Goal: Task Accomplishment & Management: Complete application form

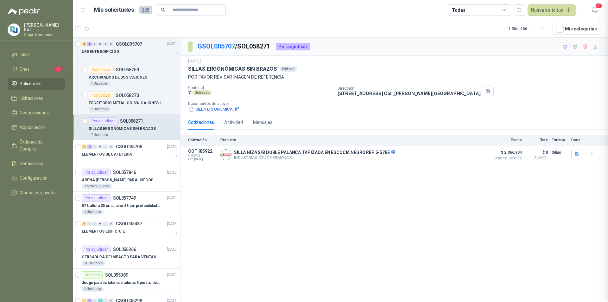
scroll to position [62, 0]
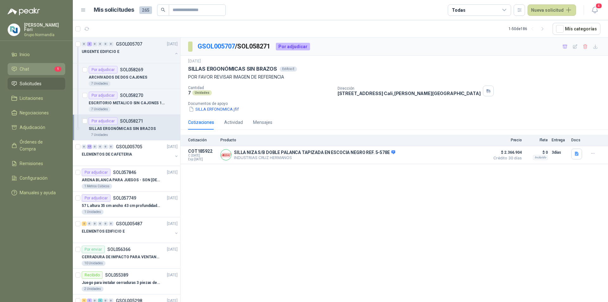
click at [47, 69] on li "Chat 1" at bounding box center [36, 69] width 50 height 7
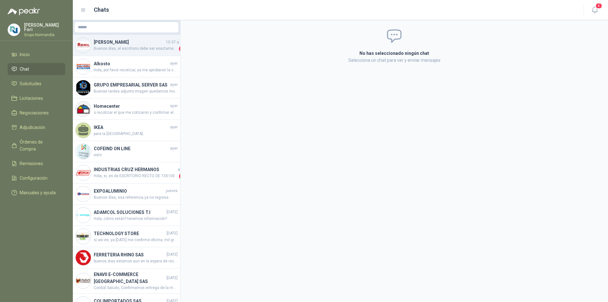
click at [125, 50] on span "Buenos días, el escritorio debe ser exactamente de 1 metro?, no puede ser de 11…" at bounding box center [136, 49] width 84 height 6
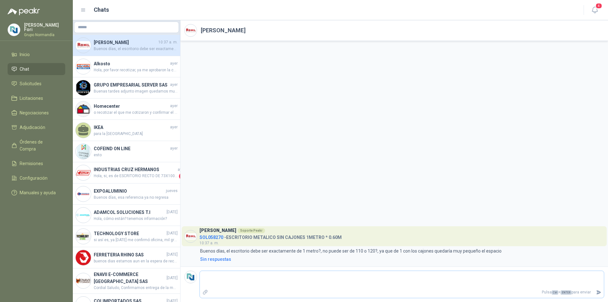
click at [297, 279] on textarea at bounding box center [402, 279] width 404 height 15
type textarea "*"
type textarea "**"
type textarea "***"
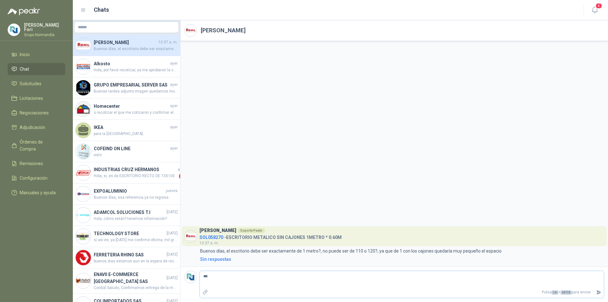
type textarea "**"
type textarea "*"
type textarea "**"
type textarea "***"
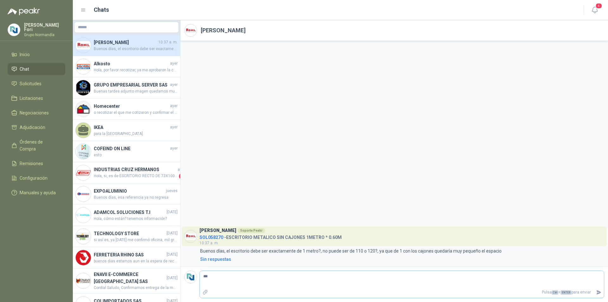
type textarea "****"
type textarea "*****"
type textarea "*******"
type textarea "********"
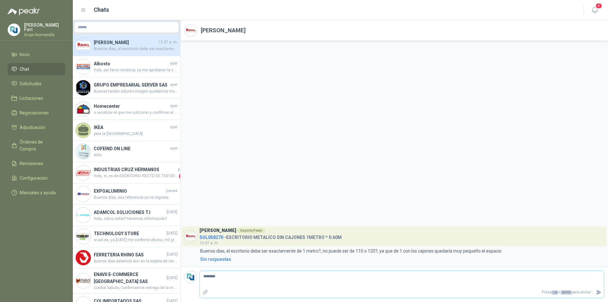
type textarea "********"
type textarea "**********"
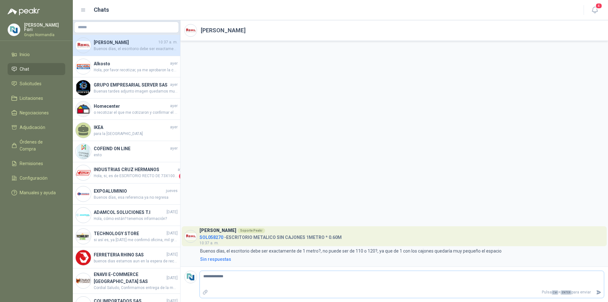
type textarea "**********"
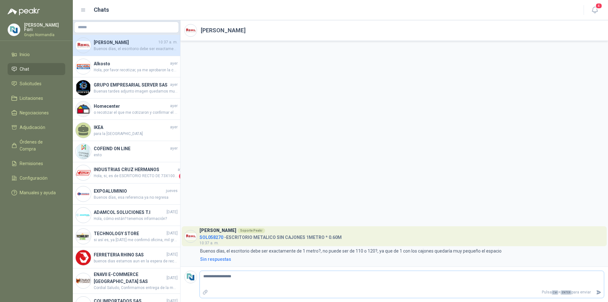
type textarea "**********"
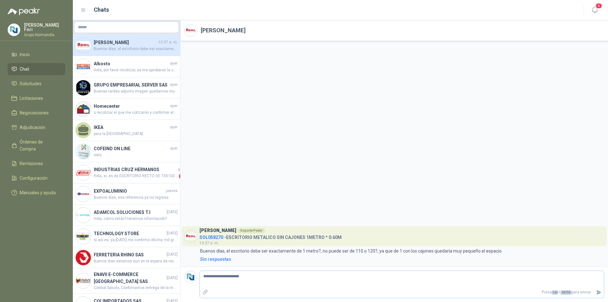
type textarea "**********"
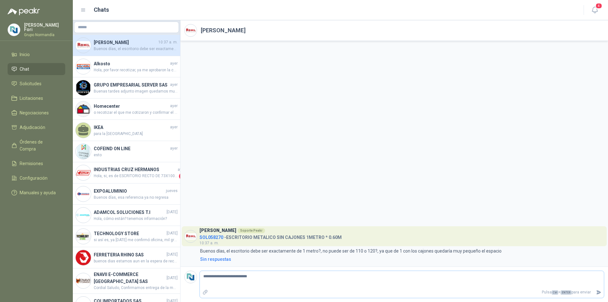
type textarea "**********"
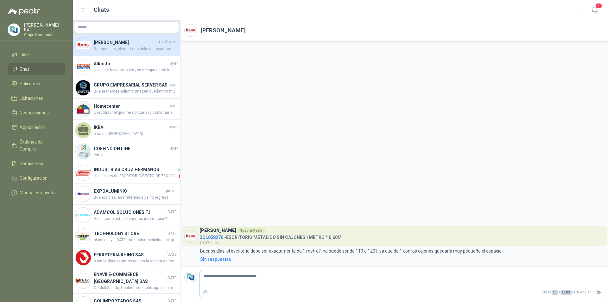
type textarea "**********"
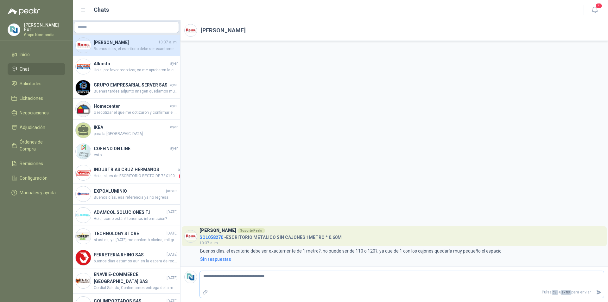
type textarea "**********"
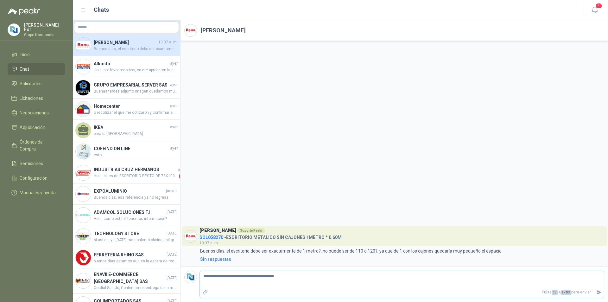
type textarea "**********"
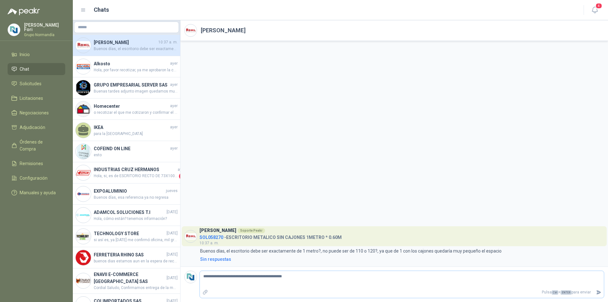
type textarea "**********"
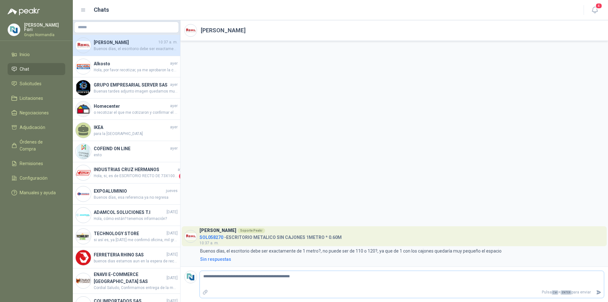
type textarea "**********"
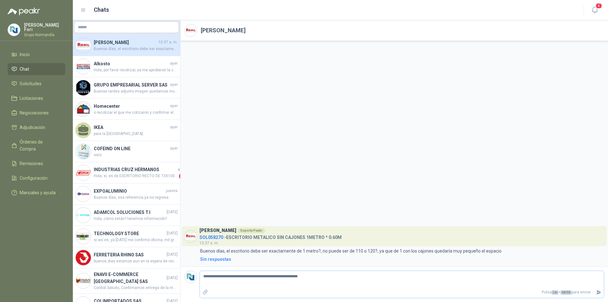
type textarea "**********"
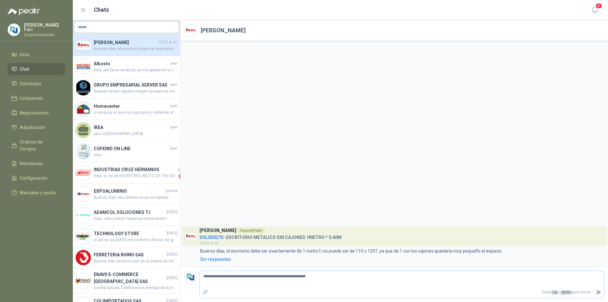
type textarea "**********"
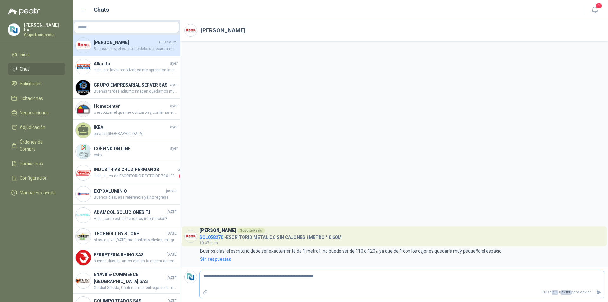
type textarea "**********"
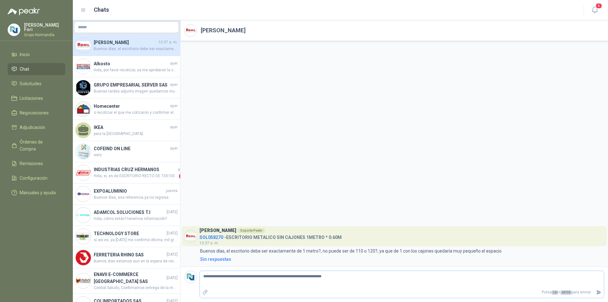
type textarea "**********"
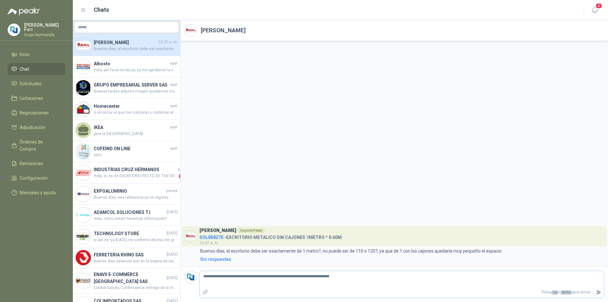
type textarea "**********"
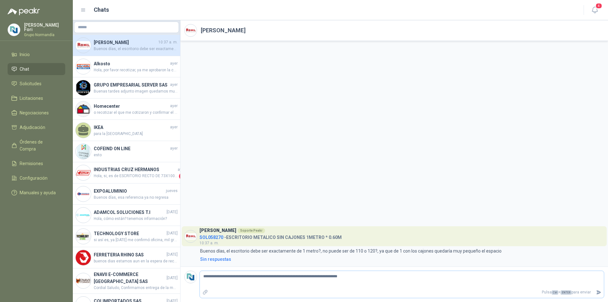
type textarea "**********"
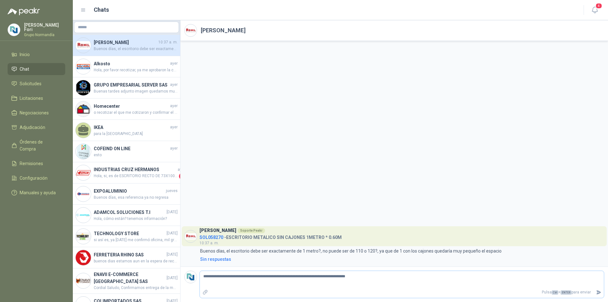
type textarea "**********"
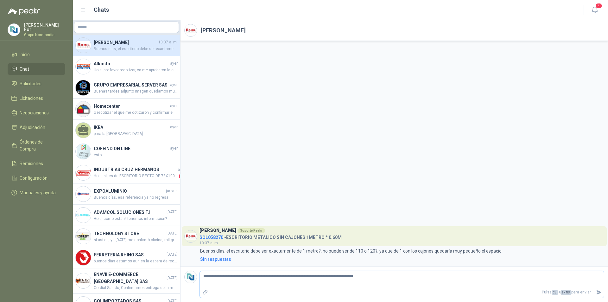
type textarea "**********"
click at [340, 276] on textarea "**********" at bounding box center [402, 279] width 404 height 15
click at [599, 292] on icon "Enviar" at bounding box center [599, 292] width 4 height 4
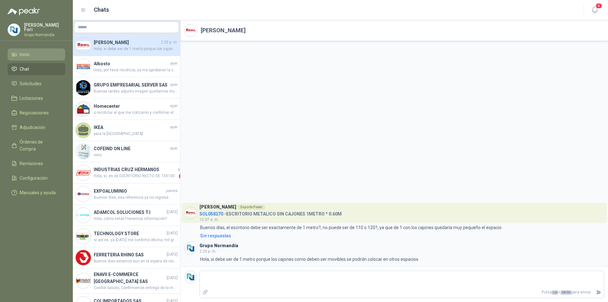
click at [44, 53] on li "Inicio" at bounding box center [36, 54] width 50 height 7
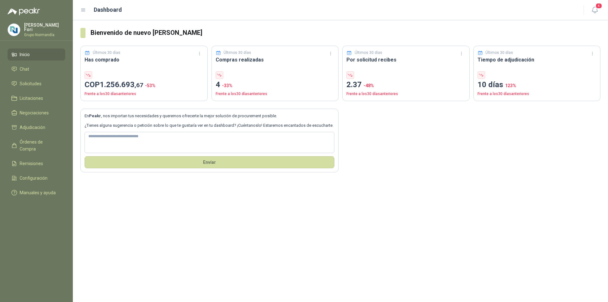
click at [84, 10] on icon at bounding box center [83, 10] width 6 height 6
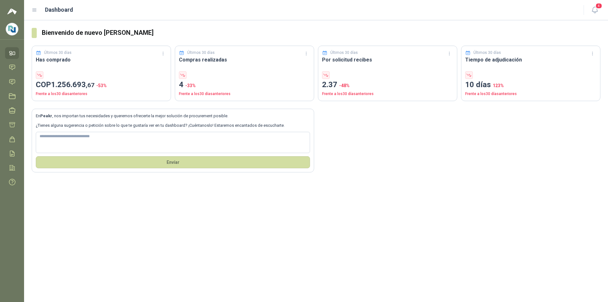
click at [17, 54] on link "Inicio" at bounding box center [12, 53] width 14 height 12
click at [35, 10] on icon at bounding box center [35, 10] width 4 height 3
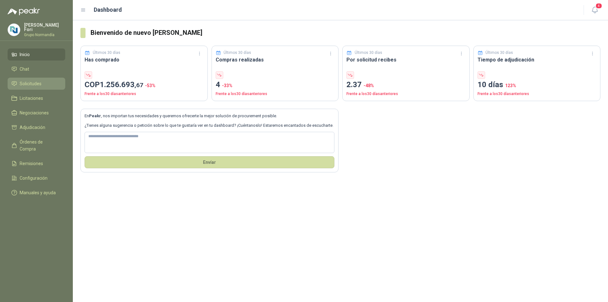
click at [33, 86] on link "Solicitudes" at bounding box center [37, 84] width 58 height 12
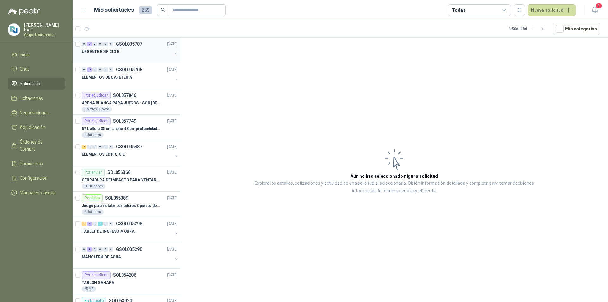
click at [154, 49] on div "URGENTE EDIFICIO E" at bounding box center [127, 52] width 91 height 8
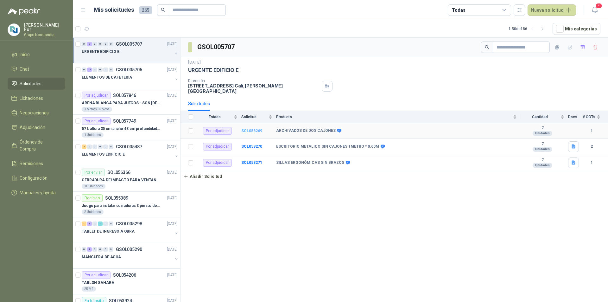
click at [247, 129] on b "SOL058269" at bounding box center [251, 131] width 21 height 4
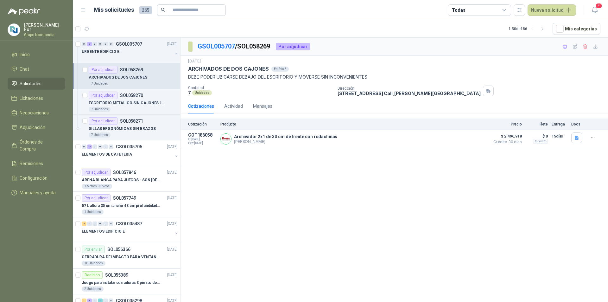
click at [119, 78] on p "ARCHIVADOS DE DOS CAJONES" at bounding box center [118, 77] width 59 height 6
click at [118, 100] on p "ESCRITORIO METALICO SIN CAJONES 1METRO * 0.60M" at bounding box center [128, 103] width 79 height 6
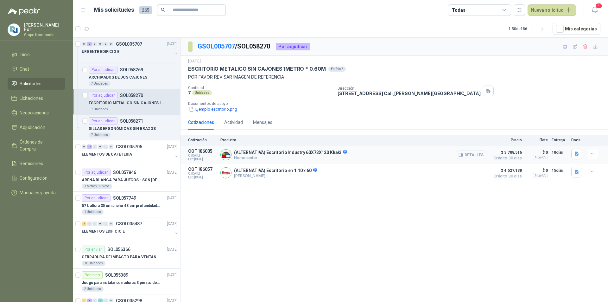
click at [483, 155] on button "Detalles" at bounding box center [472, 154] width 30 height 9
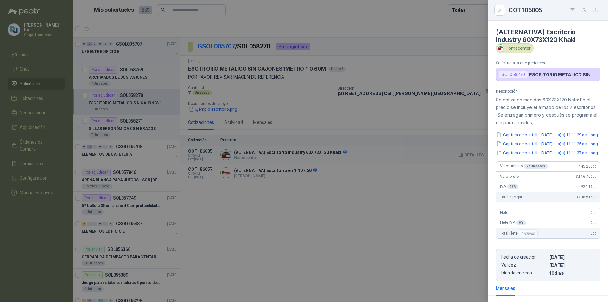
scroll to position [96, 0]
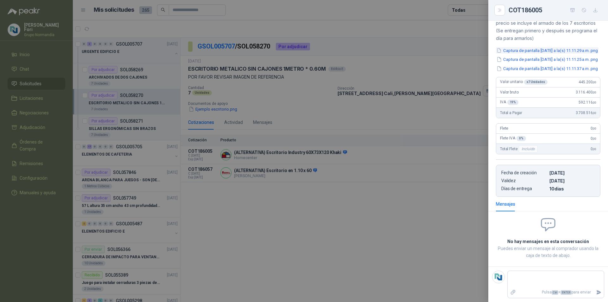
click at [532, 47] on button "Captura de pantalla 2025-10-01 a la(s) 11.11.29 a.m..png" at bounding box center [547, 50] width 103 height 7
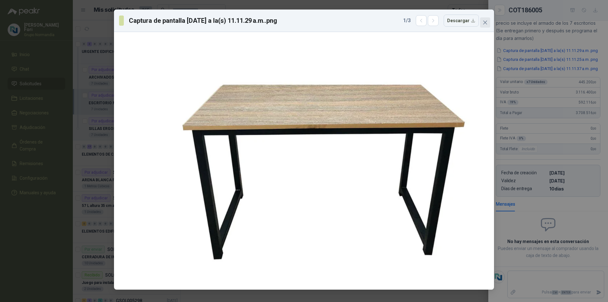
click at [487, 24] on icon "close" at bounding box center [485, 22] width 5 height 5
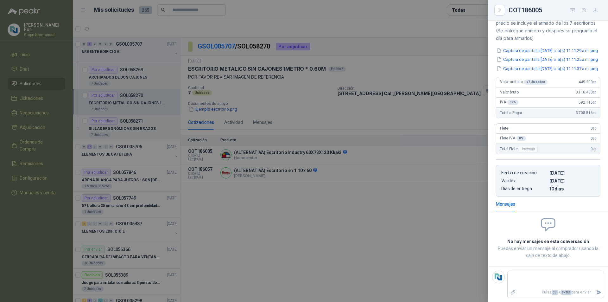
click at [389, 227] on div at bounding box center [304, 151] width 608 height 302
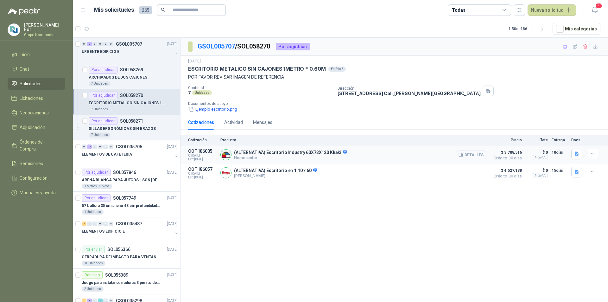
click at [474, 152] on button "Detalles" at bounding box center [472, 154] width 30 height 9
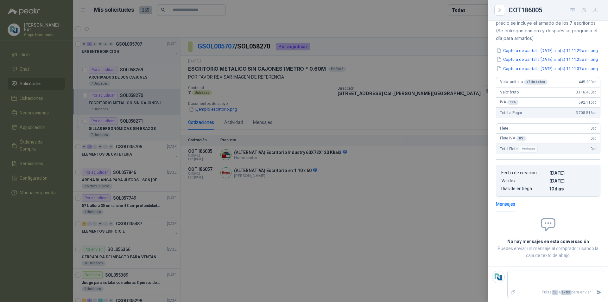
click at [319, 117] on div at bounding box center [304, 151] width 608 height 302
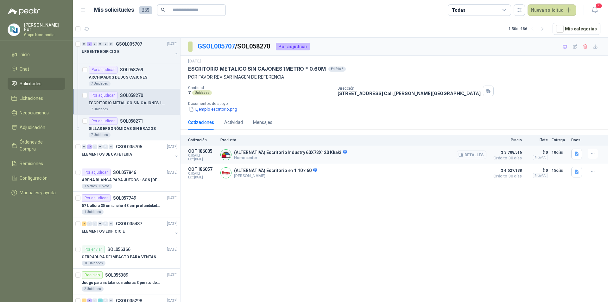
click at [468, 155] on button "Detalles" at bounding box center [472, 154] width 30 height 9
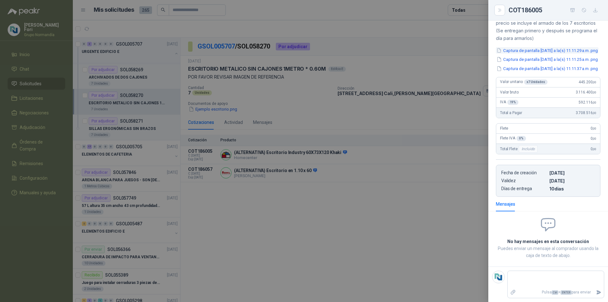
click at [544, 47] on button "Captura de pantalla 2025-10-01 a la(s) 11.11.29 a.m..png" at bounding box center [547, 50] width 103 height 7
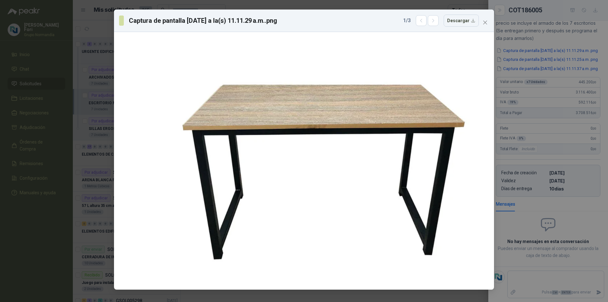
click at [357, 4] on div "Captura de pantalla 2025-10-01 a la(s) 11.11.29 a.m..png 1 / 3 Descargar" at bounding box center [304, 151] width 608 height 302
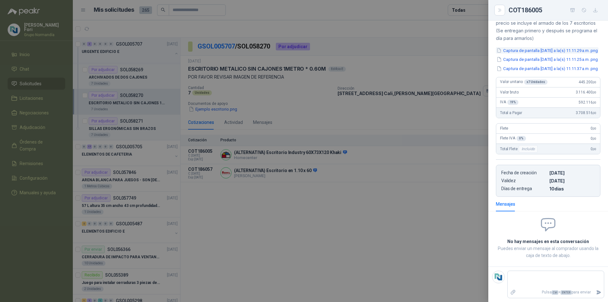
click at [555, 47] on button "Captura de pantalla 2025-10-01 a la(s) 11.11.29 a.m..png" at bounding box center [547, 50] width 103 height 7
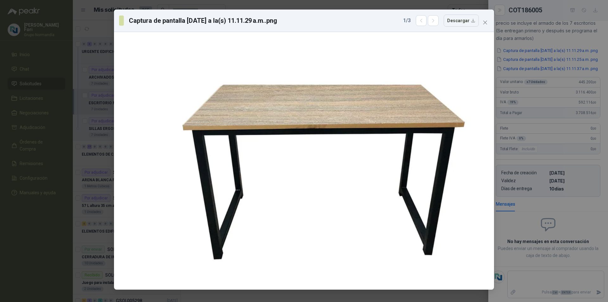
click at [83, 103] on div "Captura de pantalla 2025-10-01 a la(s) 11.11.29 a.m..png 1 / 3 Descargar" at bounding box center [304, 151] width 608 height 302
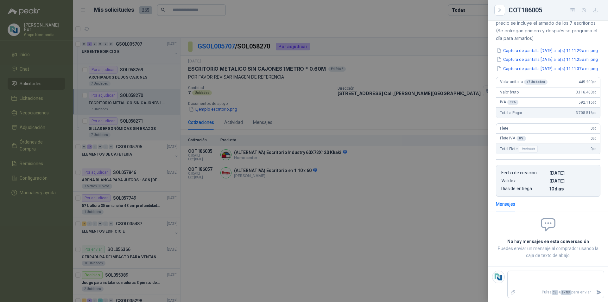
click at [408, 137] on div at bounding box center [304, 151] width 608 height 302
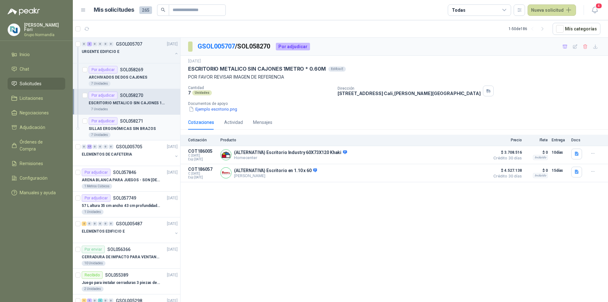
click at [127, 121] on p "SOL058271" at bounding box center [131, 121] width 23 height 4
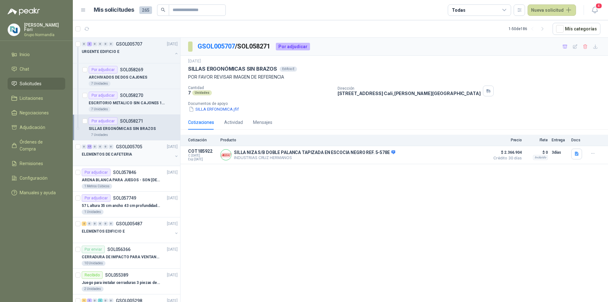
click at [131, 151] on div "ELEMENTOS DE CAFETERIA" at bounding box center [127, 154] width 91 height 8
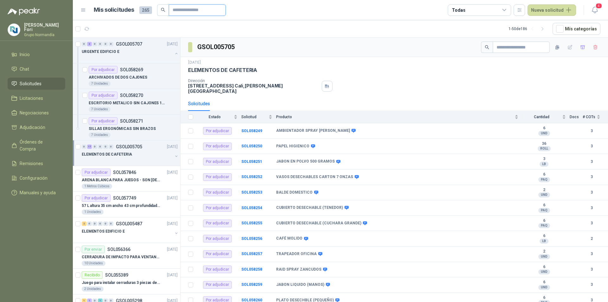
click at [186, 9] on input "text" at bounding box center [195, 10] width 44 height 11
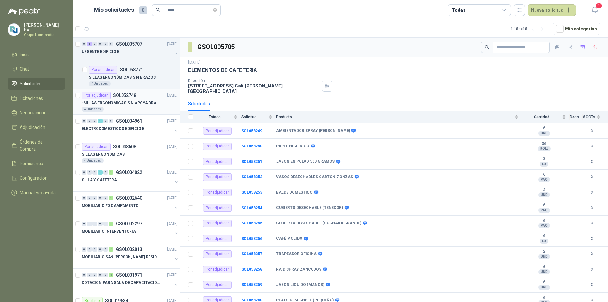
click at [137, 104] on p "-SILLAS ERGONOMICAS SIN APOYA BRAZOS" at bounding box center [121, 103] width 79 height 6
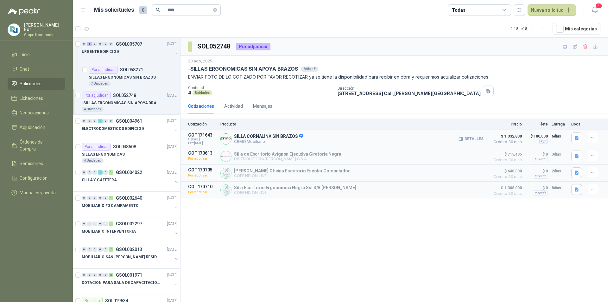
click at [474, 138] on button "Detalles" at bounding box center [472, 139] width 30 height 9
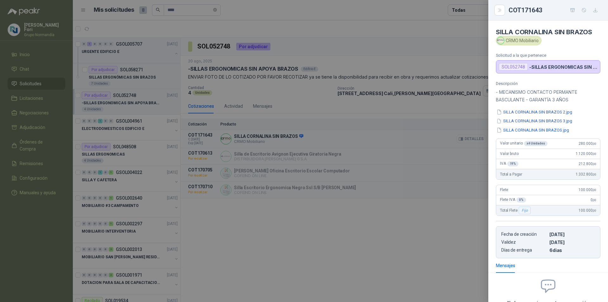
scroll to position [58, 0]
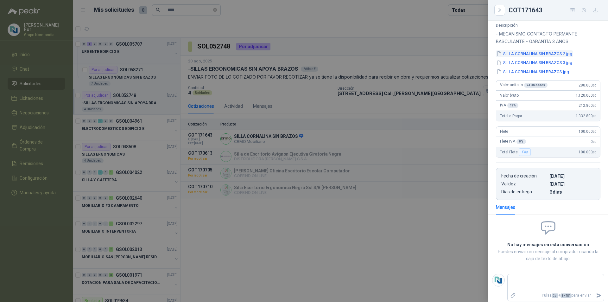
click at [544, 55] on button "SILLA CORNALINA SIN BRAZOS 2.jpg" at bounding box center [534, 53] width 77 height 7
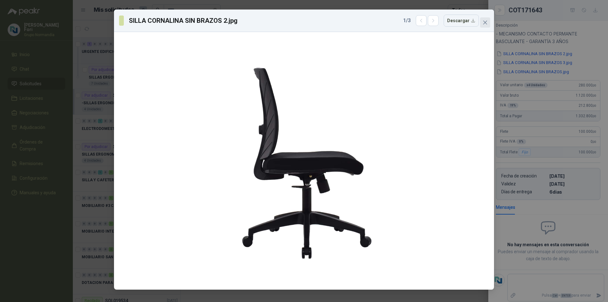
click at [484, 24] on icon "close" at bounding box center [485, 23] width 4 height 4
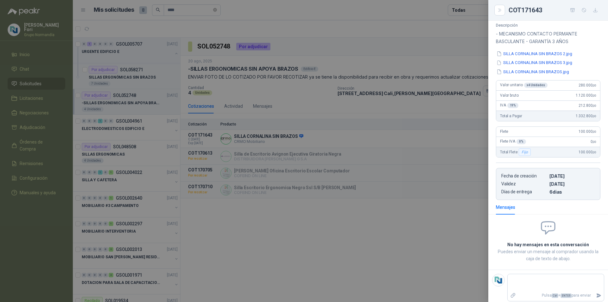
click at [401, 151] on div at bounding box center [304, 151] width 608 height 302
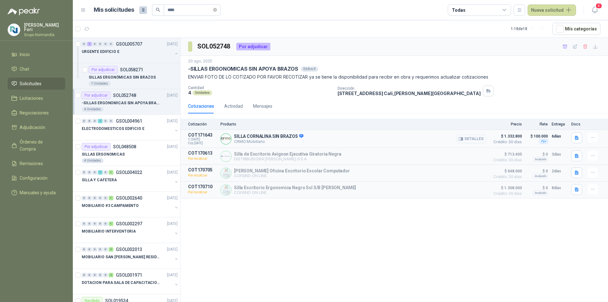
click at [475, 137] on button "Detalles" at bounding box center [472, 139] width 30 height 9
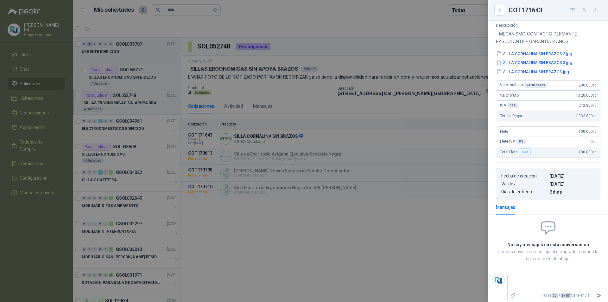
click at [514, 66] on button "SILLA CORNALINA SIN BRAZOS 3.jpg" at bounding box center [534, 63] width 77 height 7
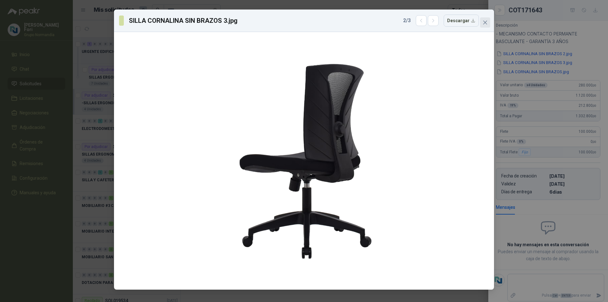
click at [485, 24] on icon "close" at bounding box center [485, 22] width 5 height 5
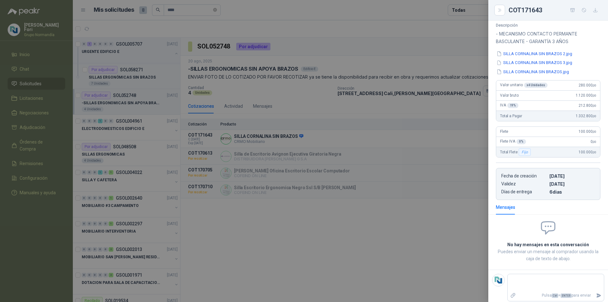
click at [449, 124] on div at bounding box center [304, 151] width 608 height 302
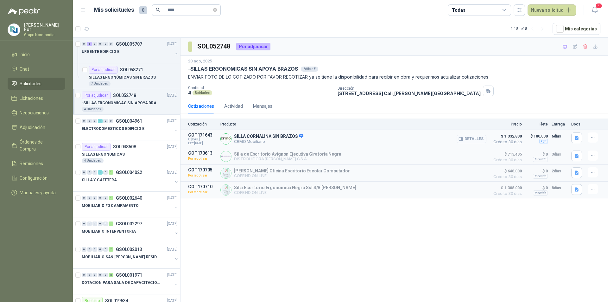
click at [476, 137] on button "Detalles" at bounding box center [472, 139] width 30 height 9
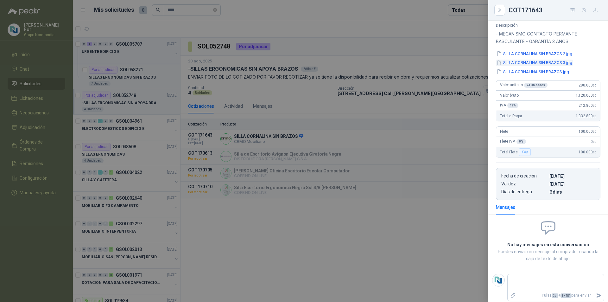
click at [525, 60] on button "SILLA CORNALINA SIN BRAZOS 3.jpg" at bounding box center [534, 63] width 77 height 7
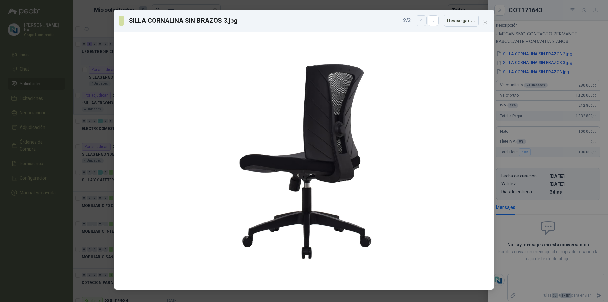
click at [423, 21] on icon "button" at bounding box center [421, 20] width 5 height 5
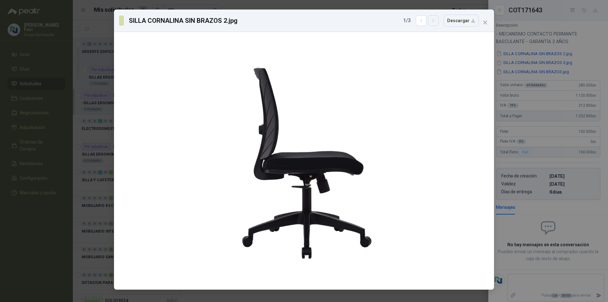
click at [437, 16] on button "button" at bounding box center [433, 20] width 11 height 11
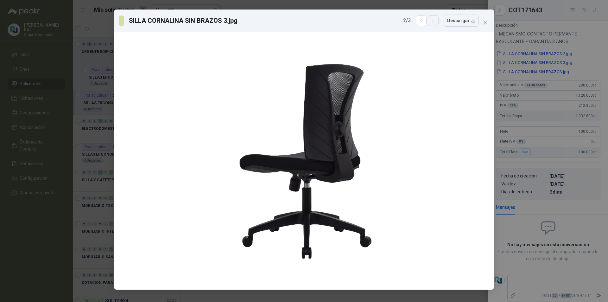
click at [436, 18] on icon "button" at bounding box center [433, 20] width 5 height 5
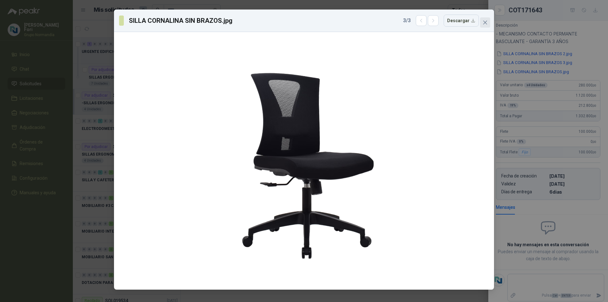
click at [483, 21] on icon "close" at bounding box center [485, 22] width 5 height 5
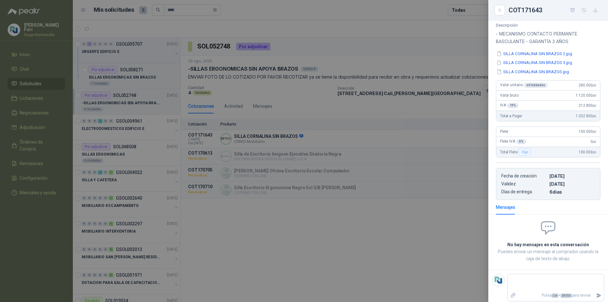
click at [457, 117] on div at bounding box center [304, 151] width 608 height 302
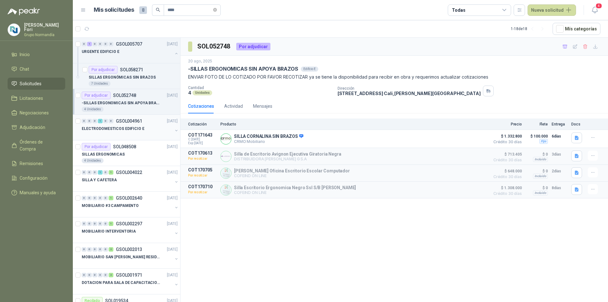
click at [138, 137] on div at bounding box center [127, 134] width 91 height 5
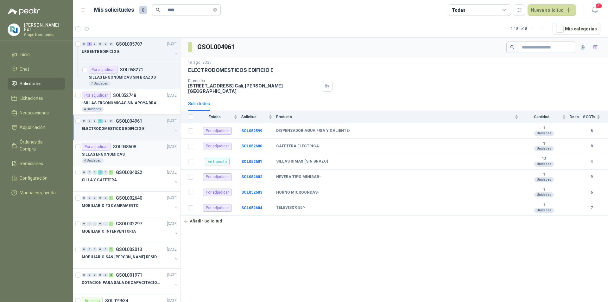
click at [133, 151] on div "SILLAS ERGONOMICAS" at bounding box center [130, 154] width 96 height 8
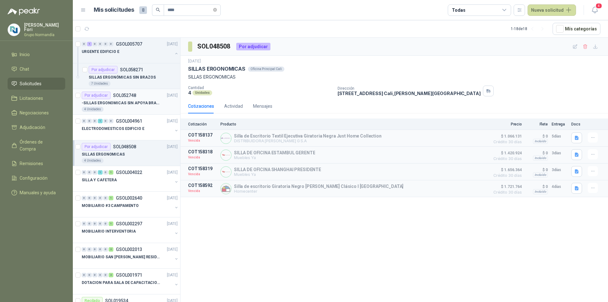
click at [136, 101] on p "-SILLAS ERGONOMICAS SIN APOYA BRAZOS" at bounding box center [121, 103] width 79 height 6
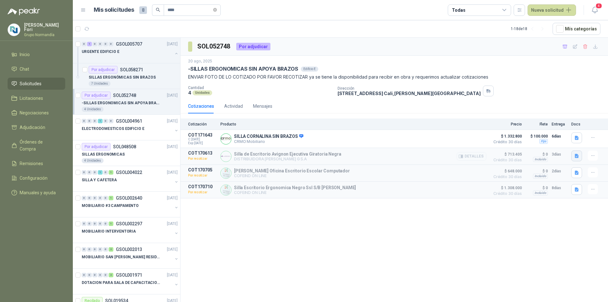
click at [578, 158] on icon "button" at bounding box center [576, 155] width 5 height 5
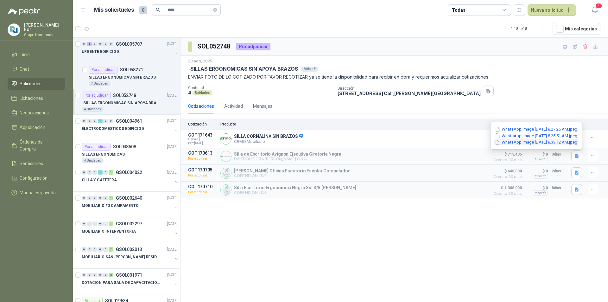
click at [554, 144] on button "WhatsApp Image 2025-08-21 at 8.33.12 AM.jpeg" at bounding box center [537, 142] width 84 height 7
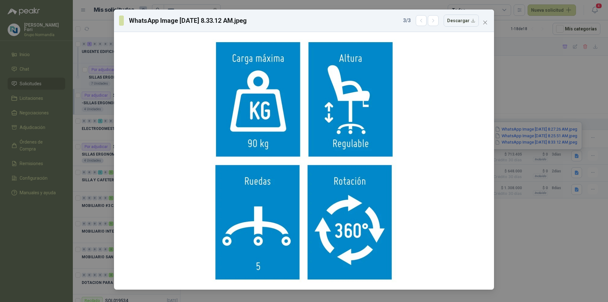
click at [417, 21] on div "3 / 3 Descargar" at bounding box center [441, 21] width 76 height 12
click at [422, 20] on icon "button" at bounding box center [421, 20] width 5 height 5
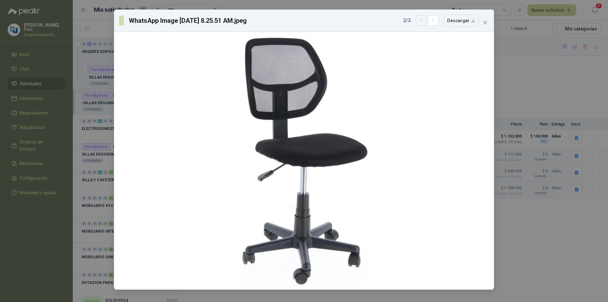
click at [422, 22] on icon "button" at bounding box center [421, 20] width 2 height 3
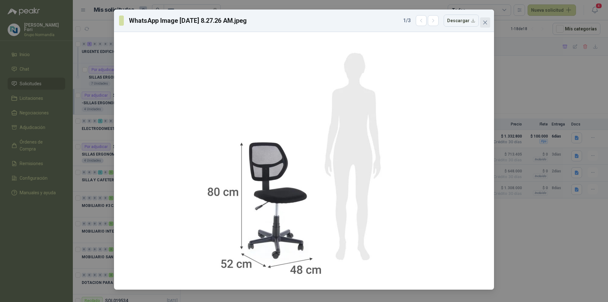
click at [487, 24] on icon "close" at bounding box center [485, 22] width 5 height 5
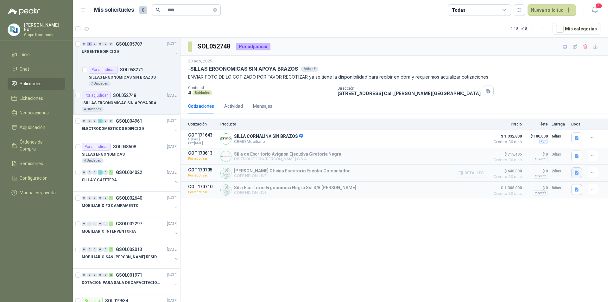
click at [575, 174] on icon "button" at bounding box center [576, 172] width 5 height 5
click at [536, 148] on button "silla_ergonomica2.JPG" at bounding box center [545, 146] width 50 height 7
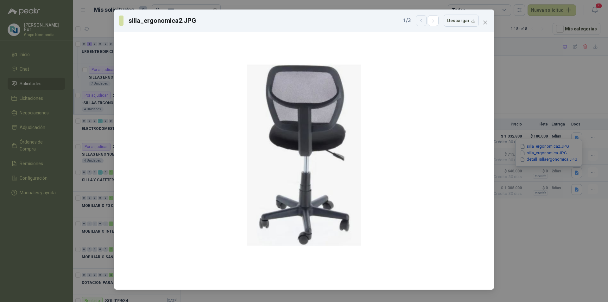
click at [423, 22] on icon "button" at bounding box center [421, 20] width 5 height 5
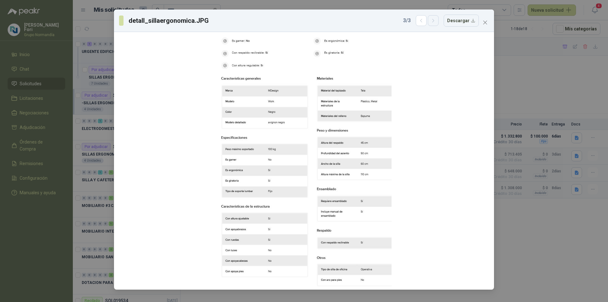
click at [436, 22] on icon "button" at bounding box center [433, 20] width 5 height 5
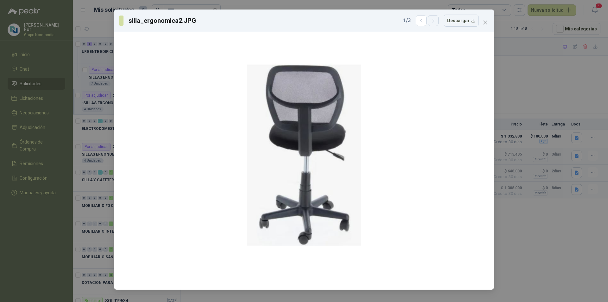
click at [436, 22] on icon "button" at bounding box center [433, 20] width 5 height 5
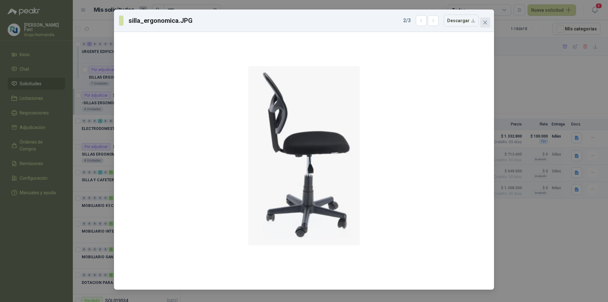
click at [486, 23] on icon "close" at bounding box center [485, 23] width 4 height 4
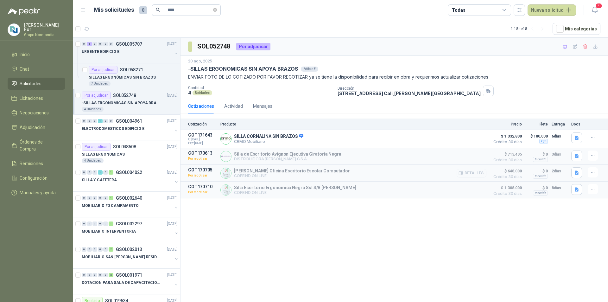
click at [479, 171] on button "Detalles" at bounding box center [472, 173] width 30 height 9
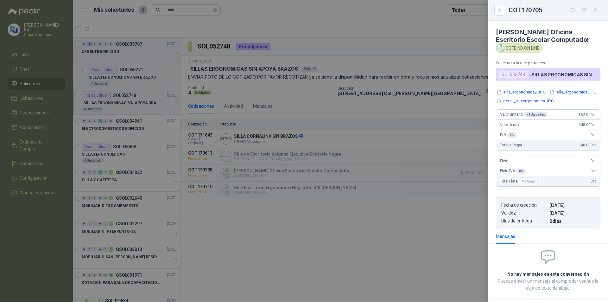
scroll to position [38, 0]
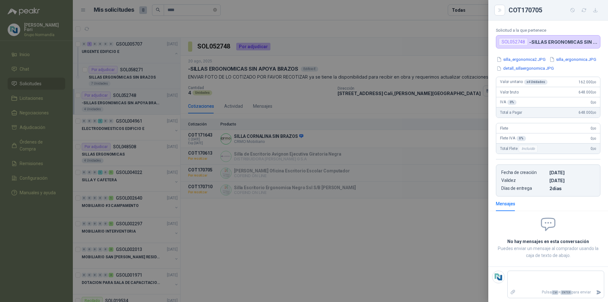
click at [291, 206] on div at bounding box center [304, 151] width 608 height 302
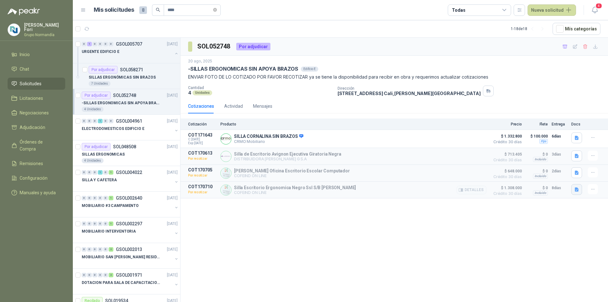
click at [578, 189] on icon "button" at bounding box center [577, 189] width 4 height 4
click at [536, 163] on button "silla_ergobonno2.JPG" at bounding box center [545, 163] width 49 height 7
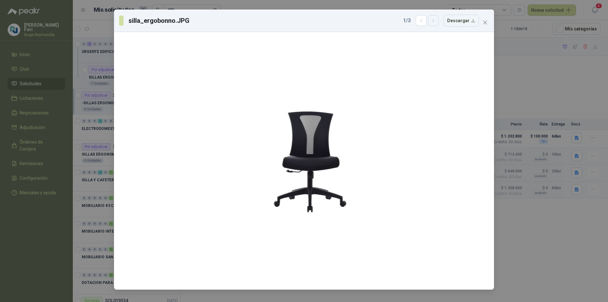
click at [435, 23] on icon "button" at bounding box center [433, 20] width 5 height 5
click at [427, 22] on button "button" at bounding box center [421, 20] width 11 height 11
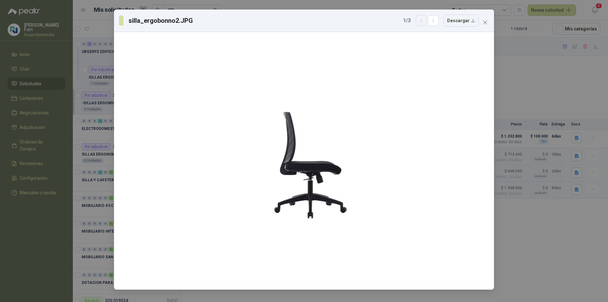
click at [427, 22] on button "button" at bounding box center [421, 20] width 11 height 11
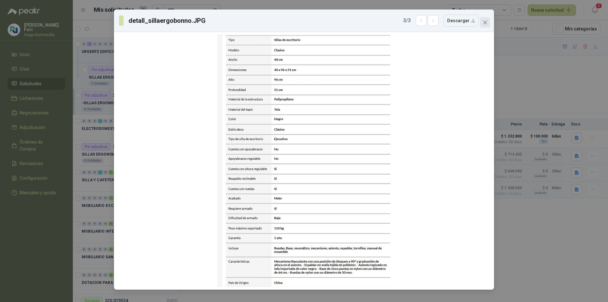
click at [488, 20] on span "Close" at bounding box center [485, 22] width 10 height 5
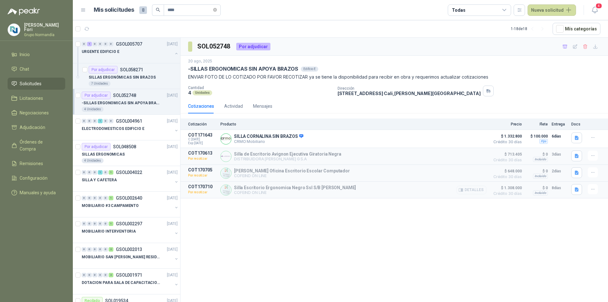
click at [466, 192] on button "Detalles" at bounding box center [472, 190] width 30 height 9
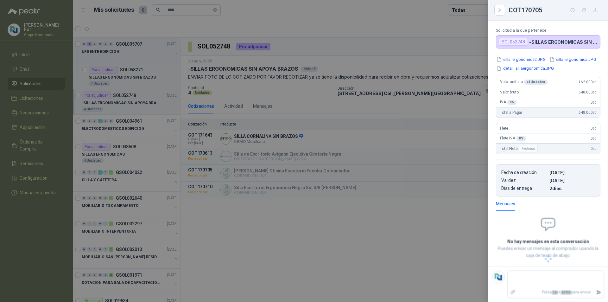
scroll to position [33, 0]
click at [560, 280] on textarea at bounding box center [556, 279] width 96 height 15
click at [596, 292] on icon "Enviar" at bounding box center [598, 292] width 5 height 5
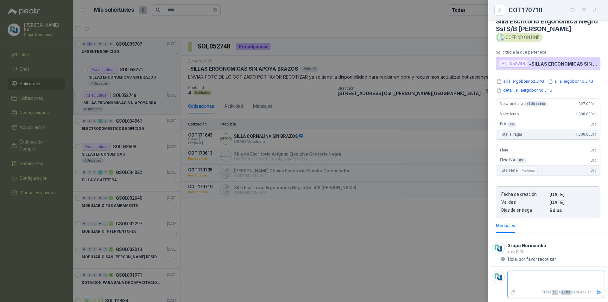
scroll to position [11, 0]
click at [290, 236] on div at bounding box center [304, 151] width 608 height 302
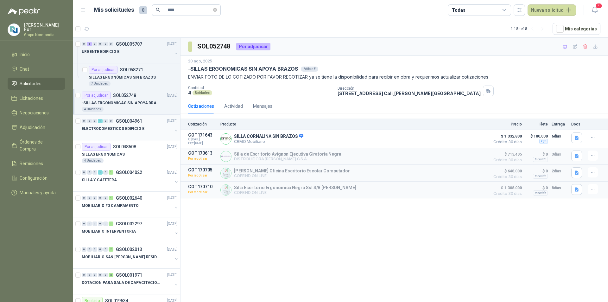
click at [118, 129] on p "ELECTRODOMESTICOS EDIFICIO E" at bounding box center [113, 129] width 63 height 6
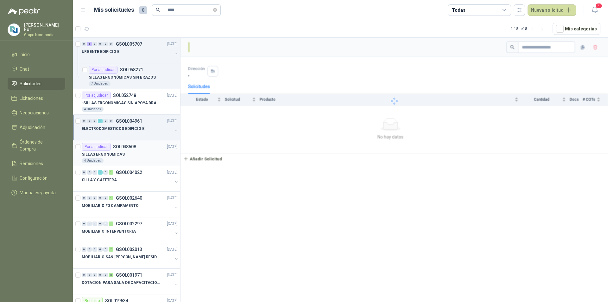
click at [118, 151] on div "SILLAS ERGONOMICAS" at bounding box center [130, 154] width 96 height 8
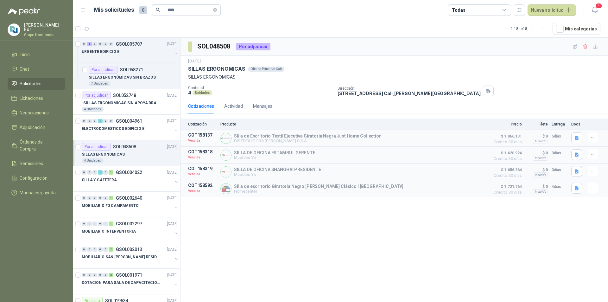
click at [37, 81] on span "Solicitudes" at bounding box center [31, 83] width 22 height 7
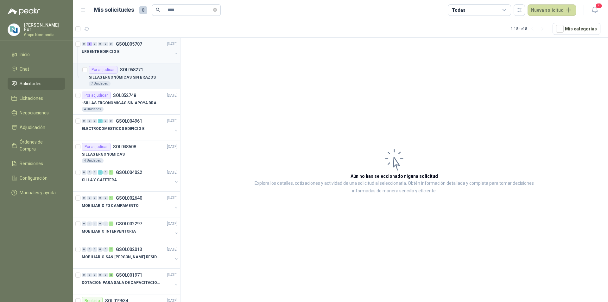
click at [146, 55] on div "URGENTE EDIFICIO E" at bounding box center [127, 52] width 91 height 8
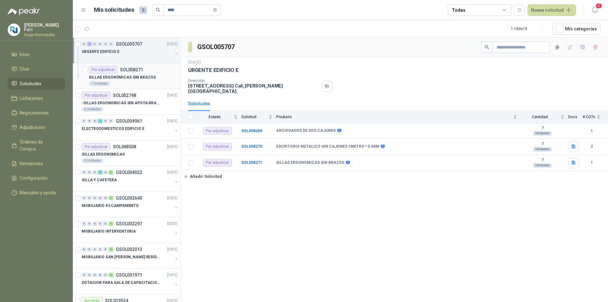
click at [150, 84] on div "7 Unidades" at bounding box center [133, 83] width 89 height 5
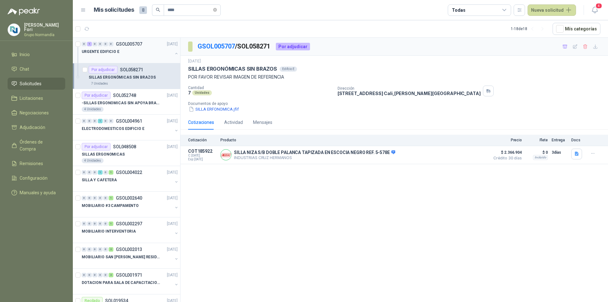
click at [128, 47] on div "0 1 0 0 0 0 GSOL005707 30/09/25" at bounding box center [130, 44] width 97 height 8
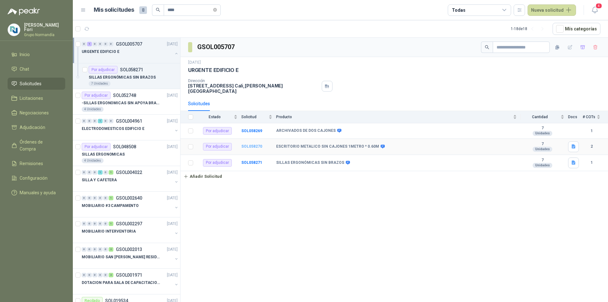
click at [256, 144] on b "SOL058270" at bounding box center [251, 146] width 21 height 4
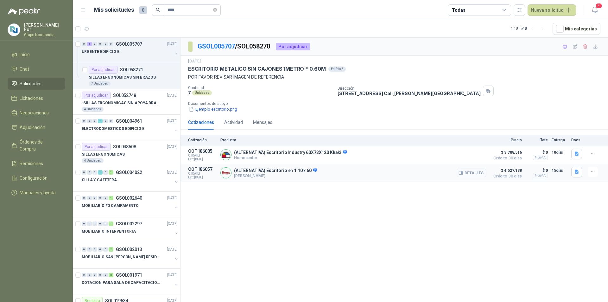
click at [474, 175] on button "Detalles" at bounding box center [472, 173] width 30 height 9
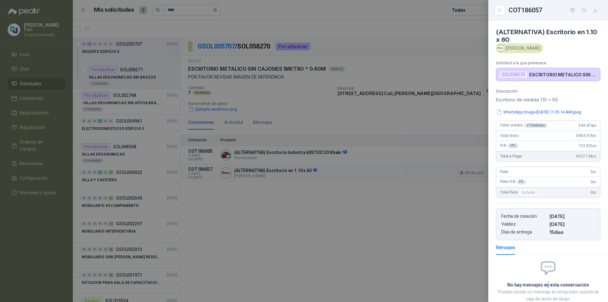
scroll to position [45, 0]
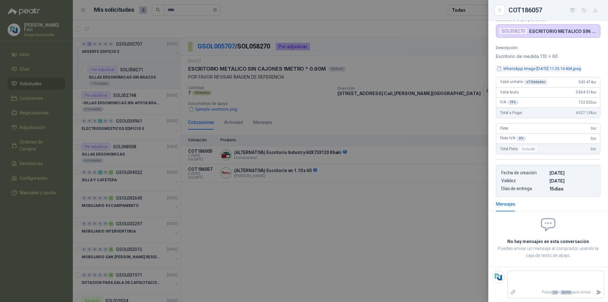
click at [537, 70] on button "WhatsApp Image 2025-10-01 at 11.35.14 AM.jpeg" at bounding box center [539, 68] width 86 height 7
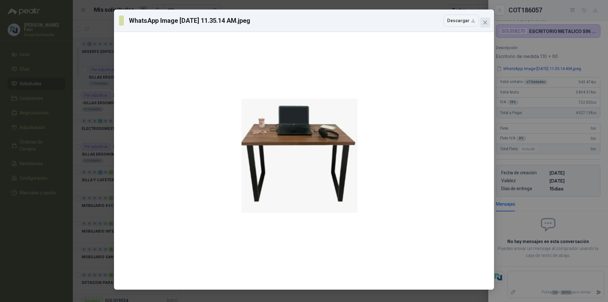
click at [488, 22] on span "Close" at bounding box center [485, 22] width 10 height 5
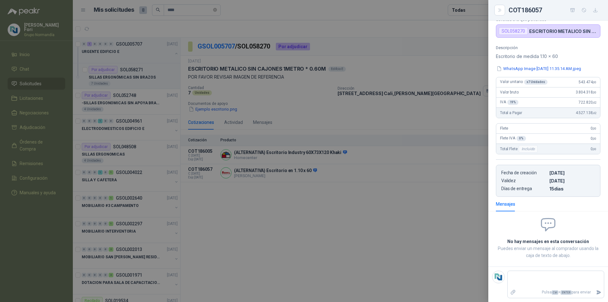
click at [395, 154] on div at bounding box center [304, 151] width 608 height 302
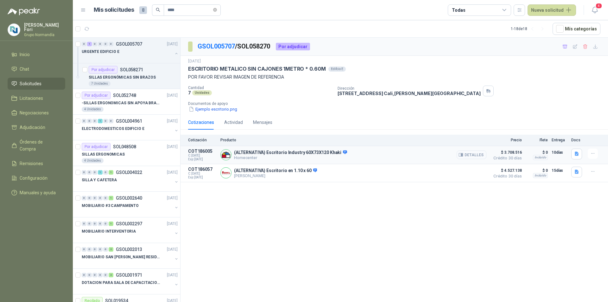
click at [478, 156] on button "Detalles" at bounding box center [472, 154] width 30 height 9
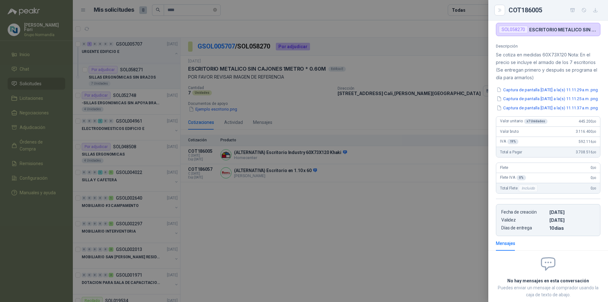
click at [413, 208] on div at bounding box center [304, 151] width 608 height 302
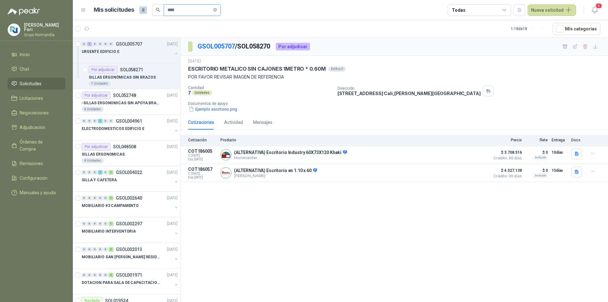
click at [178, 9] on input "****" at bounding box center [190, 10] width 44 height 11
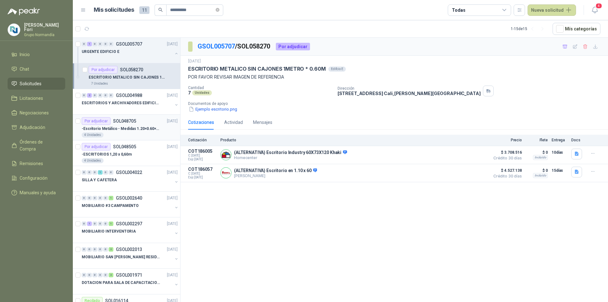
click at [135, 126] on p "-Escritorio Metálico - Medidas 1.20×0.60×0.75" at bounding box center [121, 129] width 79 height 6
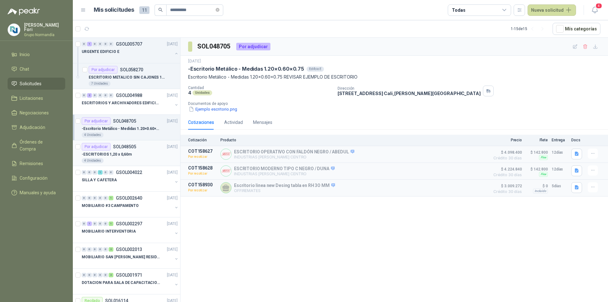
click at [132, 159] on div "4 Unidades" at bounding box center [130, 160] width 96 height 5
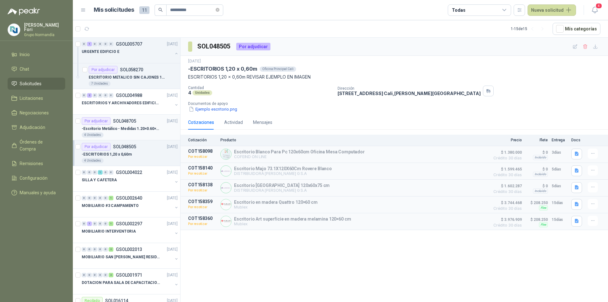
click at [137, 133] on div "4 Unidades" at bounding box center [130, 134] width 96 height 5
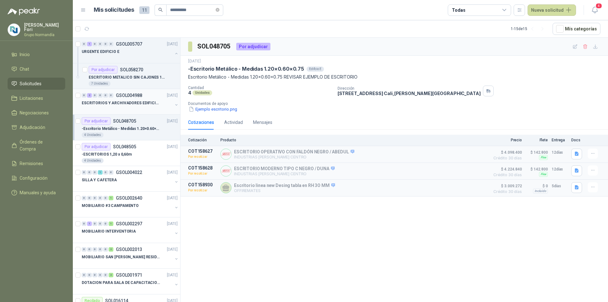
click at [137, 100] on p "ESCRITORIOS Y ARCHIVADORES EDIFICIO E" at bounding box center [121, 103] width 79 height 6
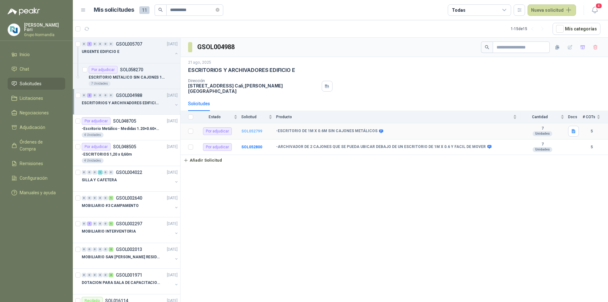
click at [256, 129] on b "SOL052799" at bounding box center [251, 131] width 21 height 4
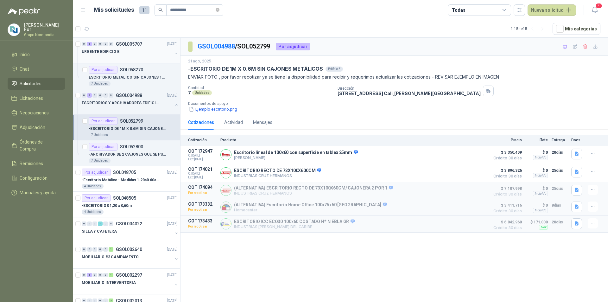
click at [137, 54] on div "URGENTE EDIFICIO E" at bounding box center [127, 52] width 91 height 8
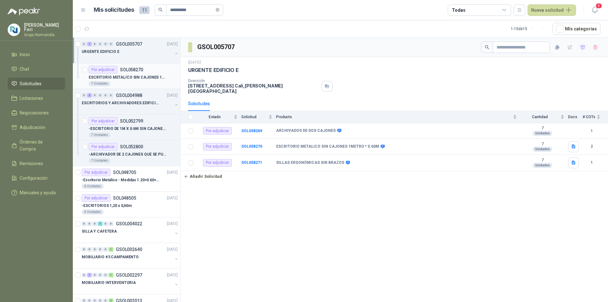
click at [142, 79] on p "ESCRITORIO METALICO SIN CAJONES 1METRO * 0.60M" at bounding box center [128, 77] width 79 height 6
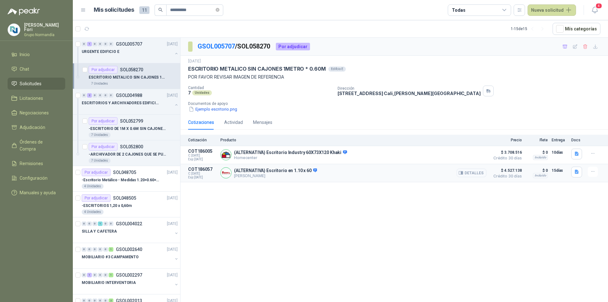
click at [463, 174] on icon "button" at bounding box center [462, 173] width 2 height 3
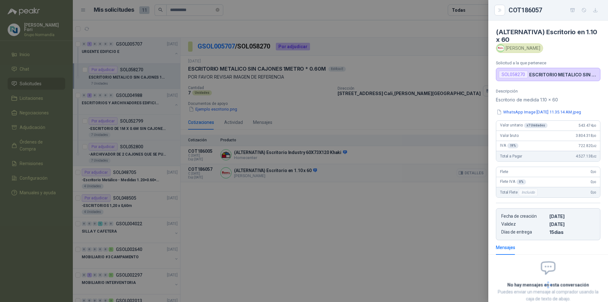
scroll to position [45, 0]
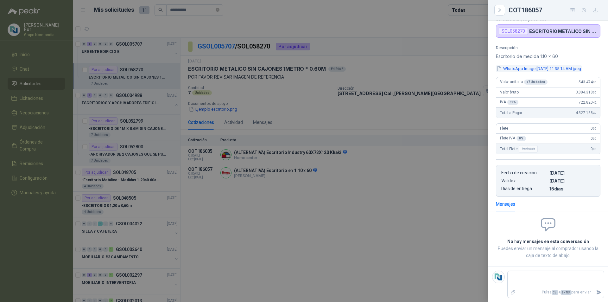
click at [547, 68] on button "WhatsApp Image 2025-10-01 at 11.35.14 AM.jpeg" at bounding box center [539, 68] width 86 height 7
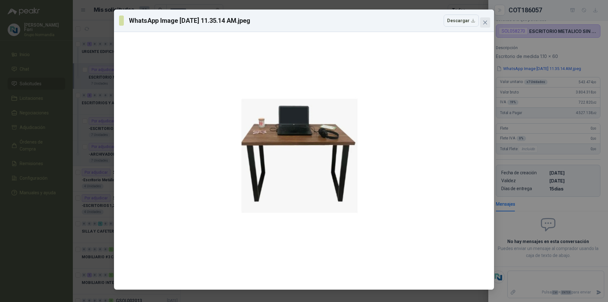
click at [485, 22] on icon "close" at bounding box center [485, 23] width 4 height 4
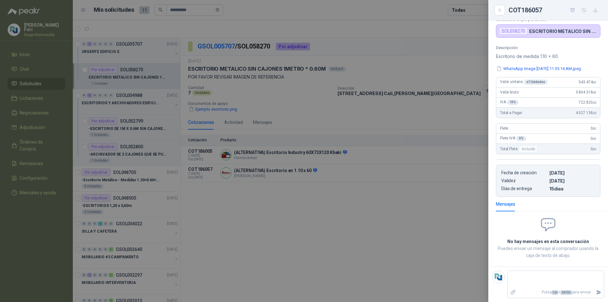
click at [311, 157] on div at bounding box center [304, 151] width 608 height 302
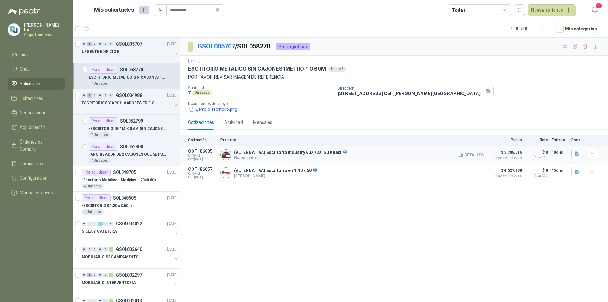
click at [481, 157] on button "Detalles" at bounding box center [472, 154] width 30 height 9
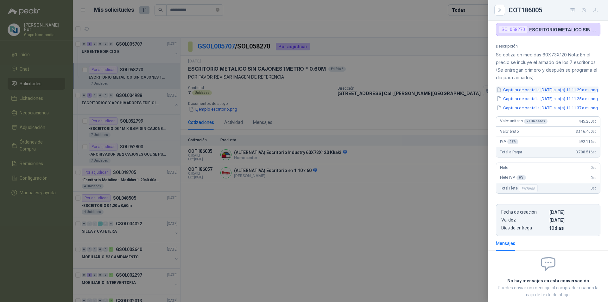
click at [527, 92] on button "Captura de pantalla 2025-10-01 a la(s) 11.11.29 a.m..png" at bounding box center [547, 89] width 103 height 7
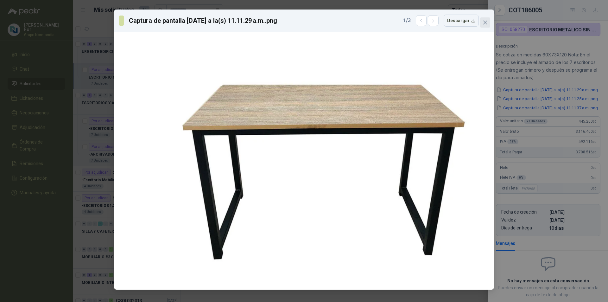
click at [486, 22] on icon "close" at bounding box center [485, 22] width 5 height 5
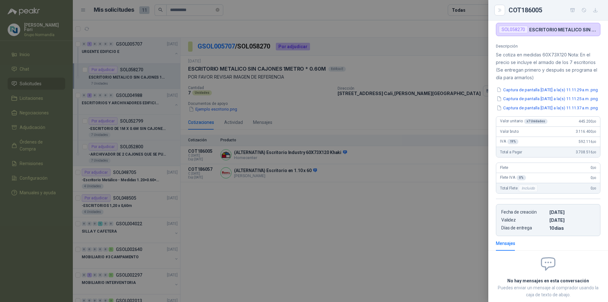
click at [416, 97] on div at bounding box center [304, 151] width 608 height 302
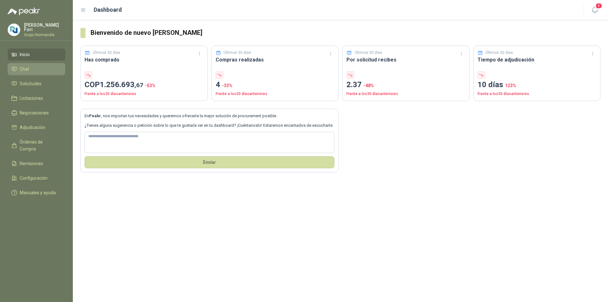
click at [39, 67] on li "Chat" at bounding box center [36, 69] width 50 height 7
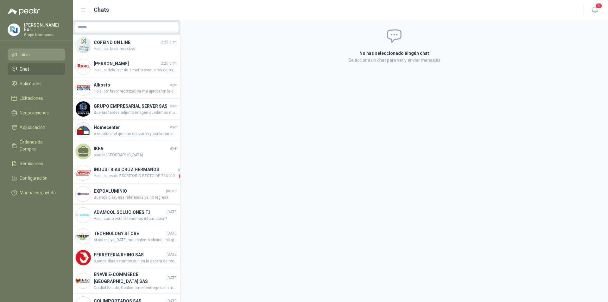
click at [33, 54] on li "Inicio" at bounding box center [36, 54] width 50 height 7
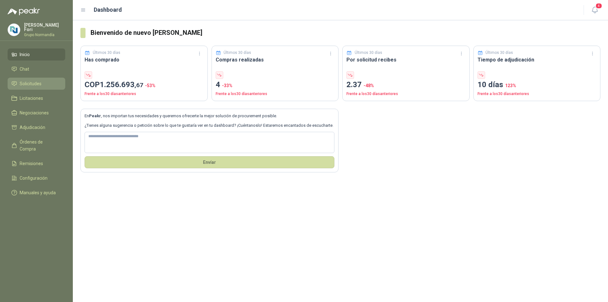
click at [39, 80] on span "Solicitudes" at bounding box center [31, 83] width 22 height 7
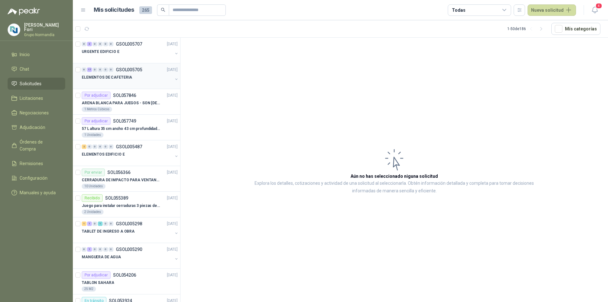
click at [137, 80] on div "ELEMENTOS DE CAFETERIA" at bounding box center [127, 77] width 91 height 8
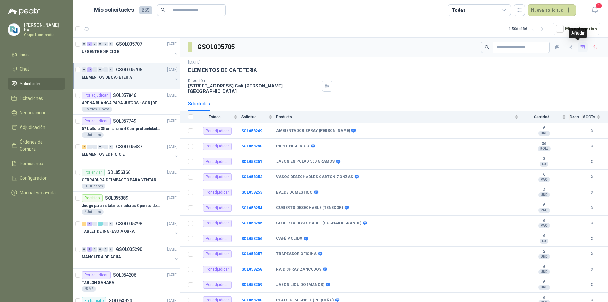
click at [580, 48] on icon "button" at bounding box center [582, 47] width 5 height 5
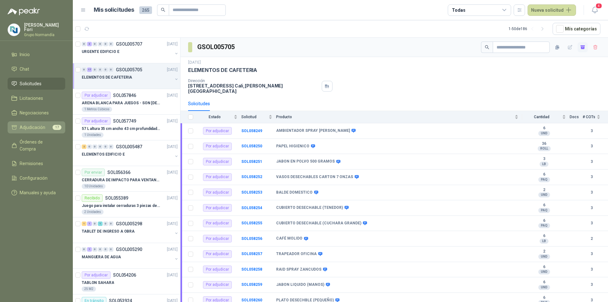
click at [39, 124] on span "Adjudicación" at bounding box center [33, 127] width 26 height 7
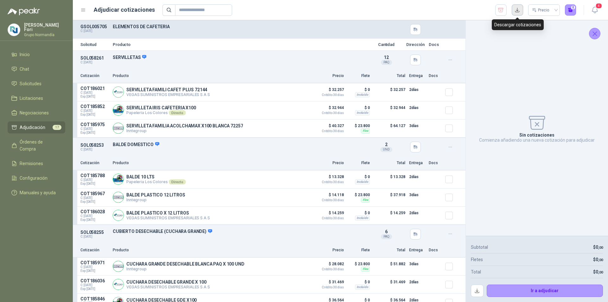
click at [520, 12] on button "button" at bounding box center [517, 9] width 11 height 11
click at [40, 52] on li "Inicio" at bounding box center [36, 54] width 50 height 7
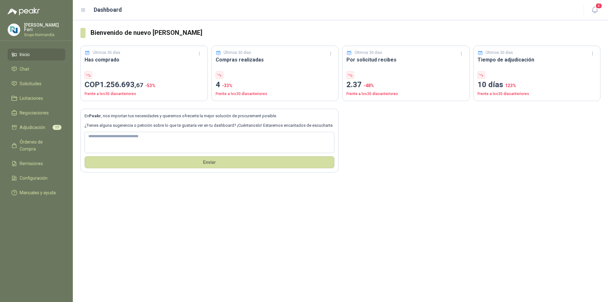
click at [43, 56] on li "Inicio" at bounding box center [36, 54] width 50 height 7
click at [40, 80] on span "Solicitudes" at bounding box center [31, 83] width 22 height 7
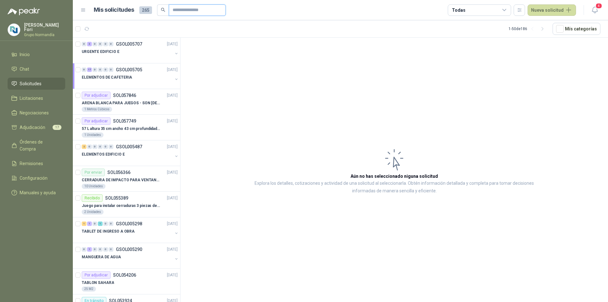
click at [185, 14] on input "text" at bounding box center [195, 10] width 44 height 11
type input "**********"
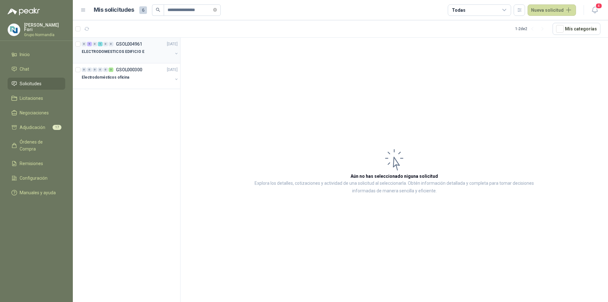
click at [139, 50] on p "ELECTRODOMESTICOS EDIFICIO E" at bounding box center [113, 52] width 63 height 6
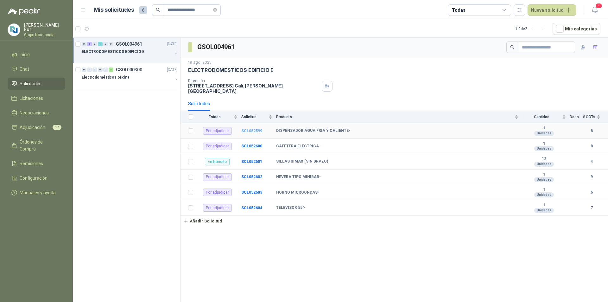
click at [248, 129] on b "SOL052599" at bounding box center [251, 131] width 21 height 4
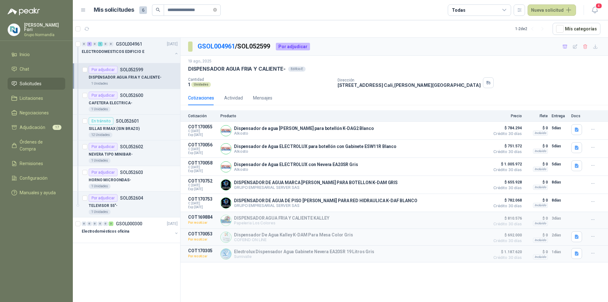
click at [127, 182] on p "HORNO MICROONDAS-" at bounding box center [110, 180] width 42 height 6
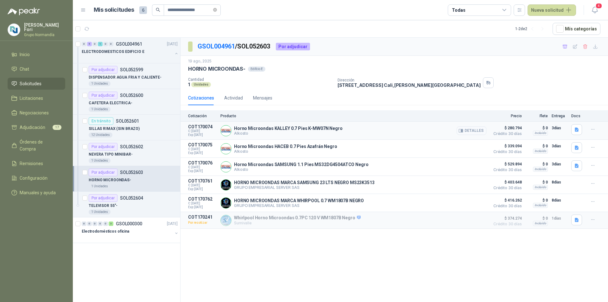
click at [467, 130] on button "Detalles" at bounding box center [472, 130] width 30 height 9
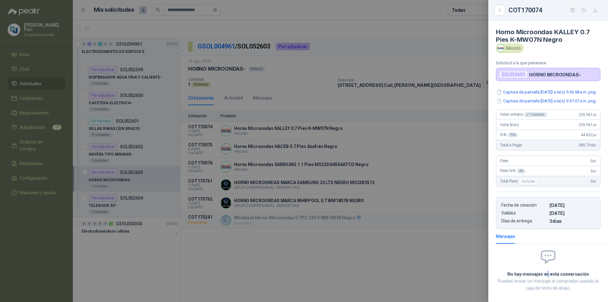
scroll to position [4, 0]
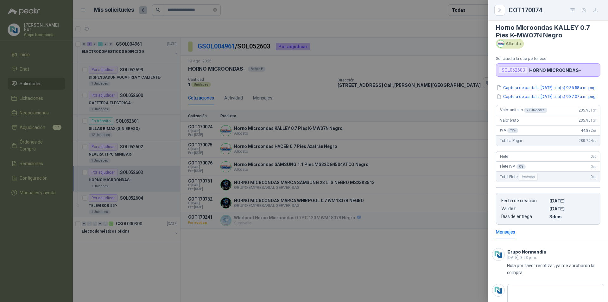
click at [431, 130] on div at bounding box center [304, 151] width 608 height 302
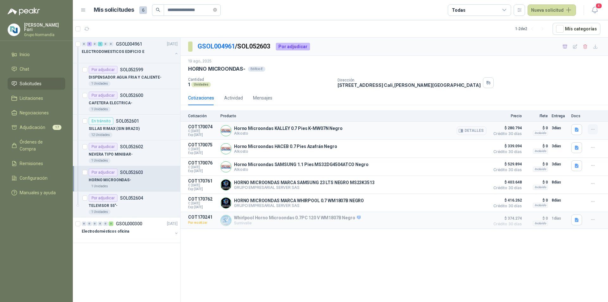
click at [594, 130] on icon "button" at bounding box center [593, 129] width 5 height 5
click at [584, 101] on button "Añadir" at bounding box center [580, 104] width 51 height 10
click at [138, 109] on div "1 Unidades" at bounding box center [133, 109] width 89 height 5
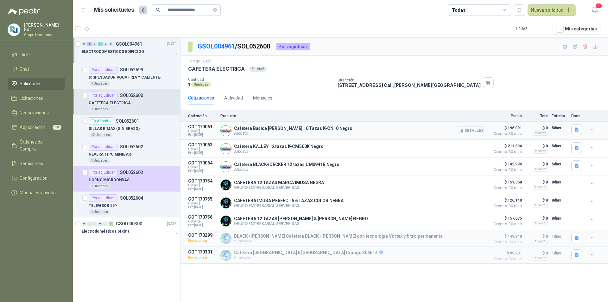
click at [470, 133] on button "Detalles" at bounding box center [472, 130] width 30 height 9
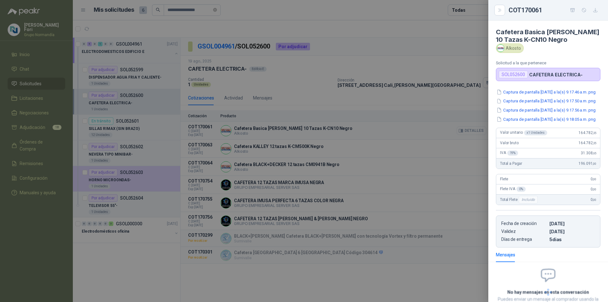
scroll to position [67, 0]
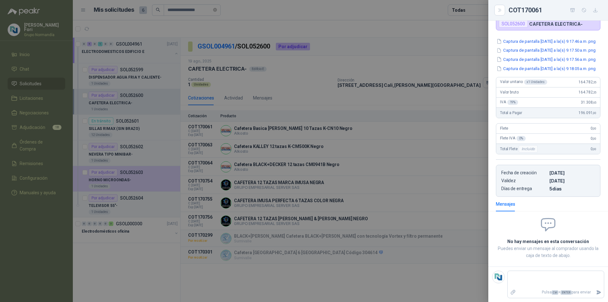
click at [381, 132] on div at bounding box center [304, 151] width 608 height 302
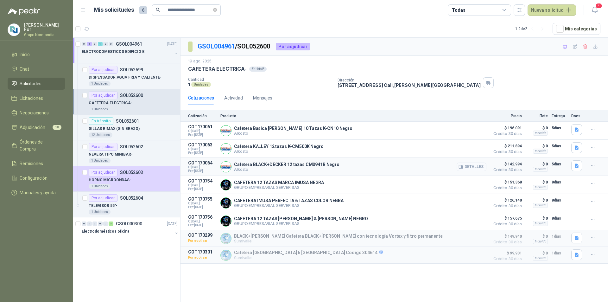
click at [472, 168] on button "Detalles" at bounding box center [472, 167] width 30 height 9
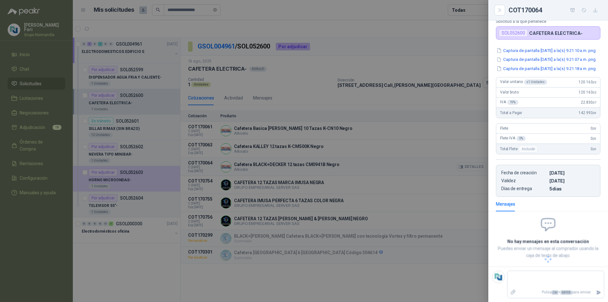
scroll to position [56, 0]
click at [472, 168] on div at bounding box center [304, 151] width 608 height 302
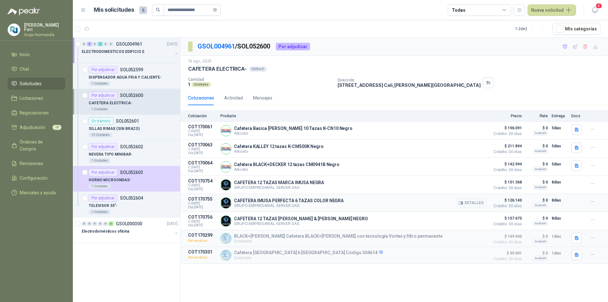
click at [480, 203] on button "Detalles" at bounding box center [472, 203] width 30 height 9
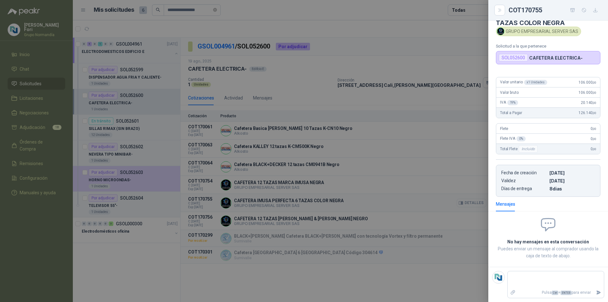
scroll to position [17, 0]
click at [480, 203] on div at bounding box center [304, 151] width 608 height 302
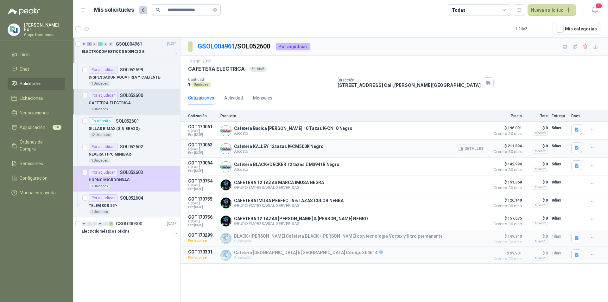
click at [482, 150] on button "Detalles" at bounding box center [472, 148] width 30 height 9
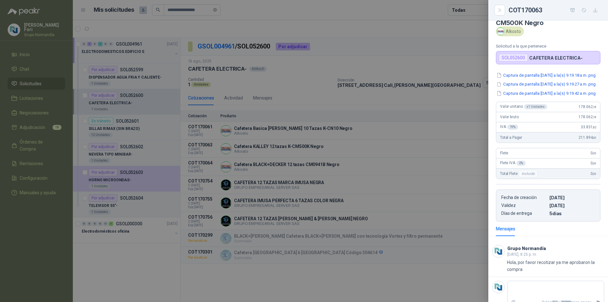
click at [411, 148] on div at bounding box center [304, 151] width 608 height 302
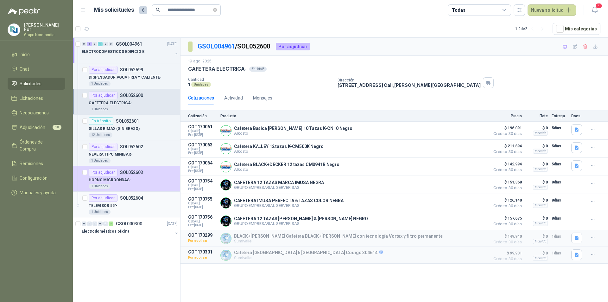
click at [124, 211] on div "1 Unidades" at bounding box center [133, 211] width 89 height 5
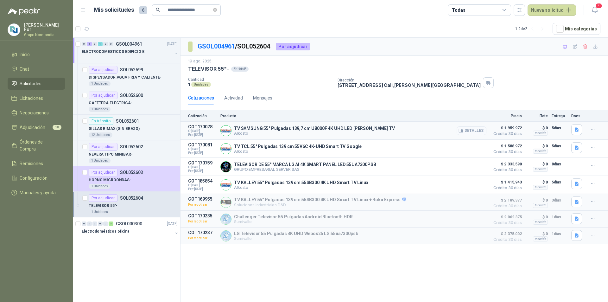
click at [462, 130] on icon "button" at bounding box center [461, 130] width 5 height 5
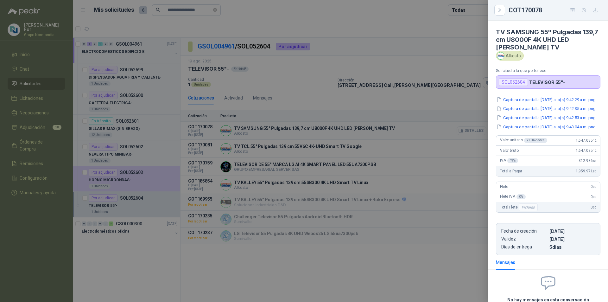
scroll to position [74, 0]
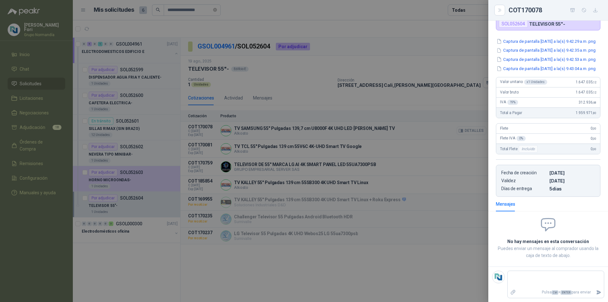
click at [462, 130] on div at bounding box center [304, 151] width 608 height 302
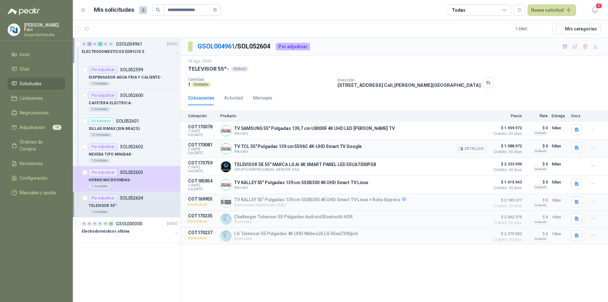
click at [466, 149] on button "Detalles" at bounding box center [472, 148] width 30 height 9
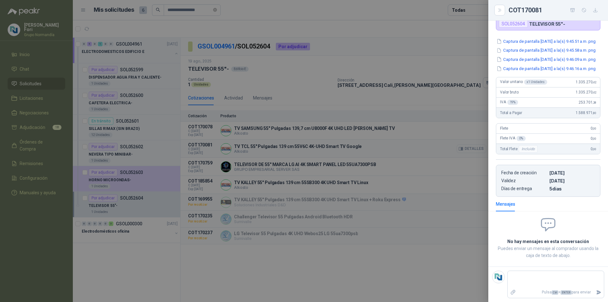
click at [466, 149] on div at bounding box center [304, 151] width 608 height 302
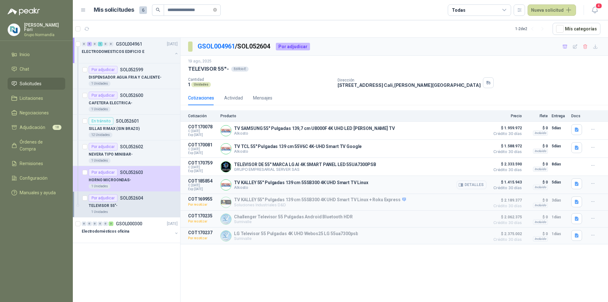
click at [465, 186] on button "Detalles" at bounding box center [472, 185] width 30 height 9
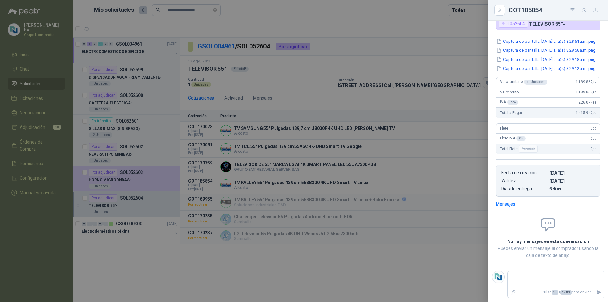
click at [340, 194] on div at bounding box center [304, 151] width 608 height 302
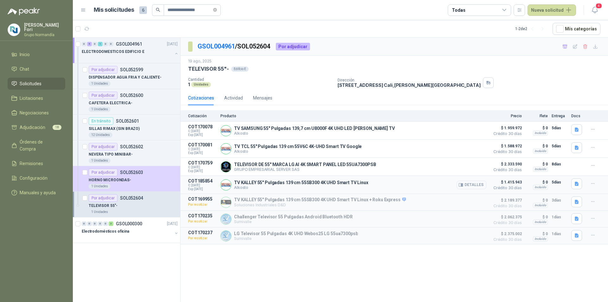
click at [480, 189] on button "Detalles" at bounding box center [472, 185] width 30 height 9
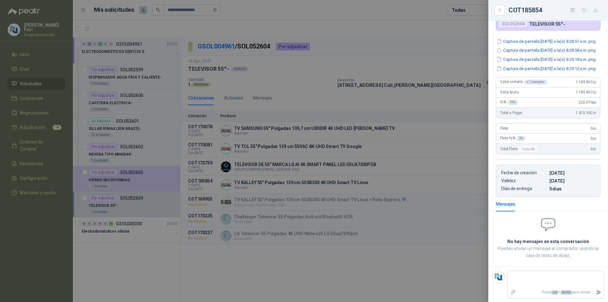
click at [291, 179] on div at bounding box center [304, 151] width 608 height 302
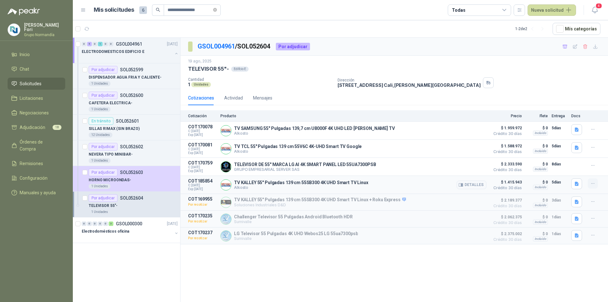
click at [591, 185] on icon "button" at bounding box center [593, 183] width 5 height 5
click at [594, 157] on button "Añadir" at bounding box center [580, 159] width 51 height 10
click at [120, 103] on p "CAFETERA ELECTRICA-" at bounding box center [111, 103] width 44 height 6
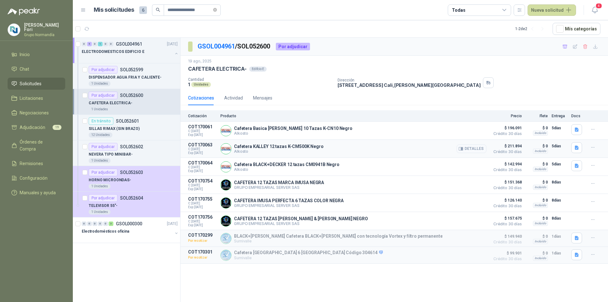
click at [479, 148] on button "Detalles" at bounding box center [472, 148] width 30 height 9
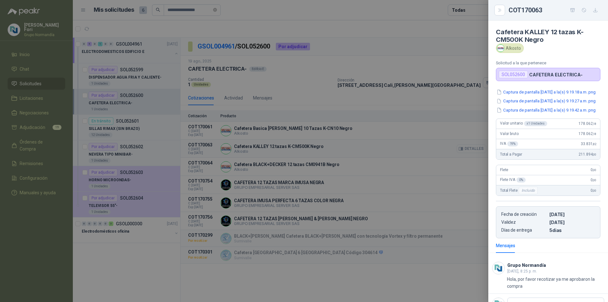
scroll to position [38, 0]
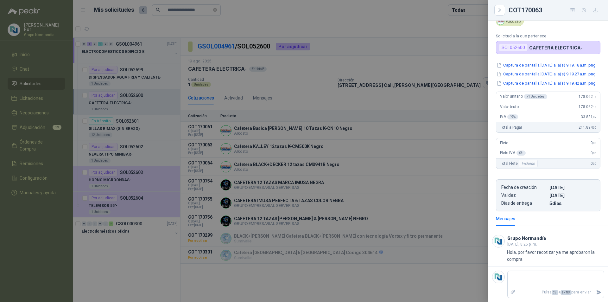
click at [376, 159] on div at bounding box center [304, 151] width 608 height 302
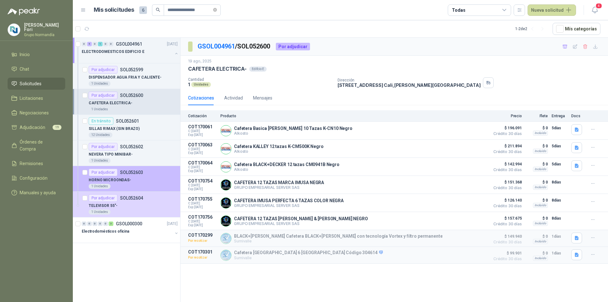
click at [126, 185] on div "1 Unidades" at bounding box center [133, 186] width 89 height 5
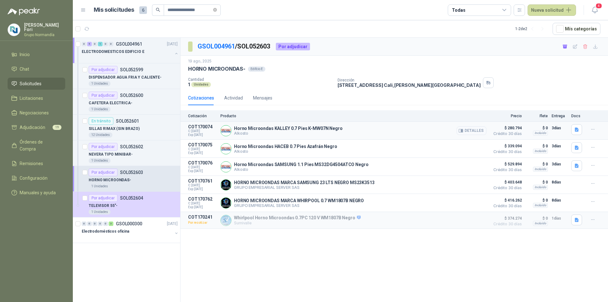
click at [481, 131] on button "Detalles" at bounding box center [472, 130] width 30 height 9
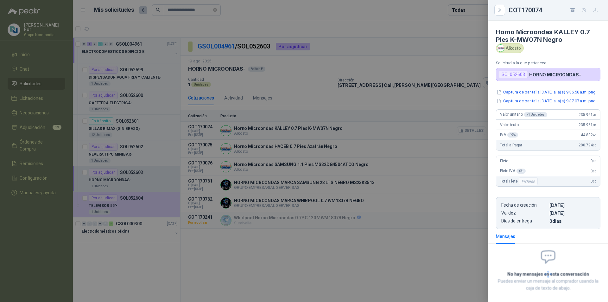
scroll to position [4, 0]
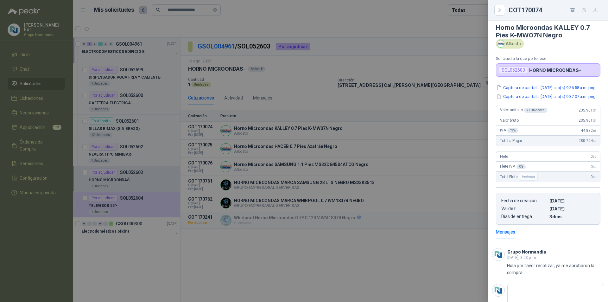
click at [461, 114] on div at bounding box center [304, 151] width 608 height 302
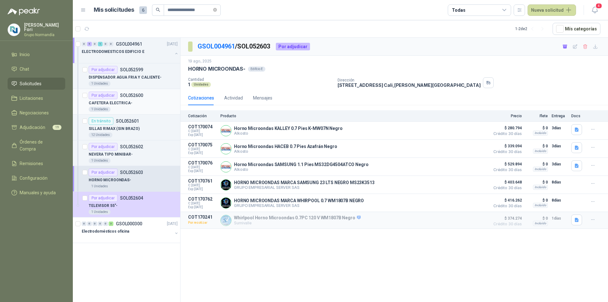
click at [144, 107] on div "1 Unidades" at bounding box center [133, 109] width 89 height 5
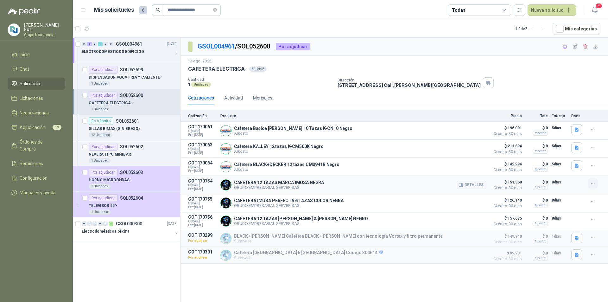
click at [592, 184] on icon "button" at bounding box center [593, 183] width 5 height 5
click at [585, 159] on button "Añadir" at bounding box center [580, 159] width 51 height 10
click at [600, 160] on icon "button" at bounding box center [600, 159] width 3 height 3
click at [557, 161] on button "Añadir" at bounding box center [580, 159] width 51 height 10
click at [27, 127] on span "Adjudicación" at bounding box center [33, 127] width 26 height 7
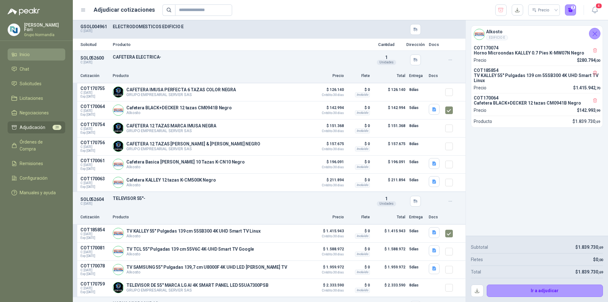
click at [25, 56] on span "Inicio" at bounding box center [25, 54] width 10 height 7
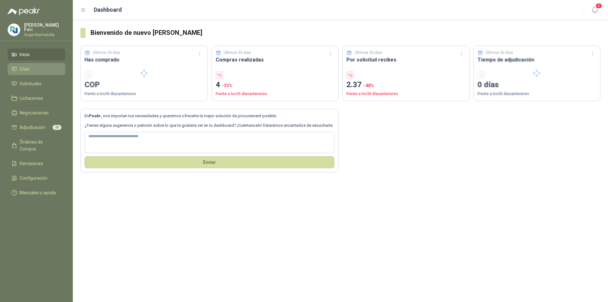
click at [36, 66] on li "Chat" at bounding box center [36, 69] width 50 height 7
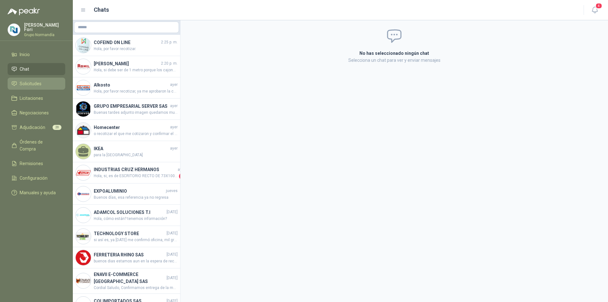
click at [34, 86] on link "Solicitudes" at bounding box center [37, 84] width 58 height 12
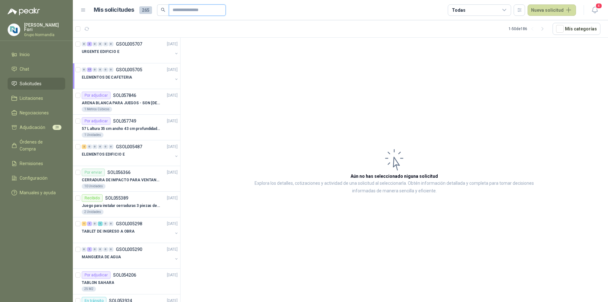
click at [180, 10] on input "text" at bounding box center [195, 10] width 44 height 11
type input "**********"
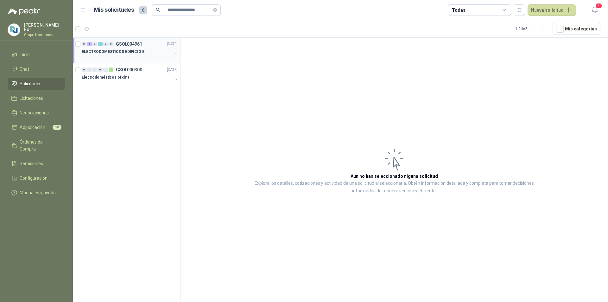
click at [113, 48] on div "0 5 0 1 0 0 GSOL004961 19/08/25" at bounding box center [130, 44] width 97 height 8
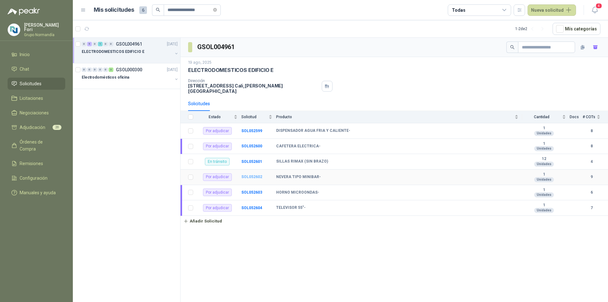
click at [251, 175] on b "SOL052602" at bounding box center [251, 177] width 21 height 4
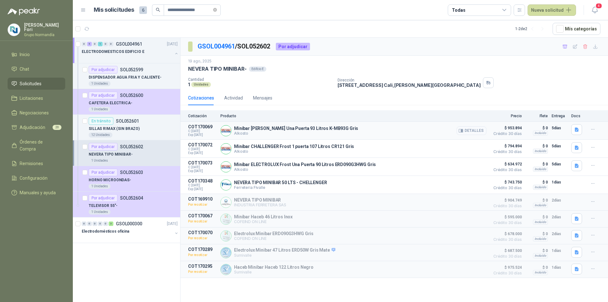
click at [479, 131] on button "Detalles" at bounding box center [472, 130] width 30 height 9
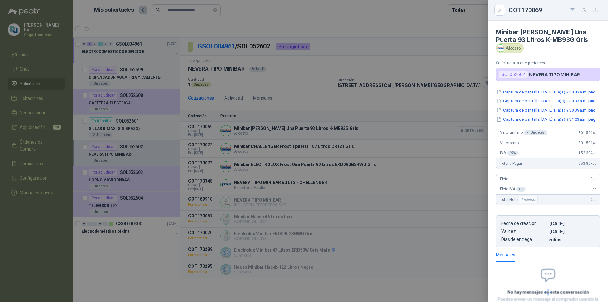
scroll to position [52, 0]
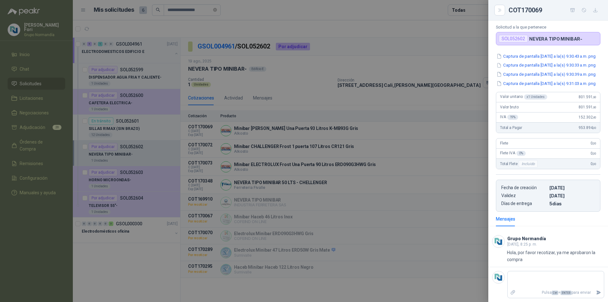
click at [452, 110] on div at bounding box center [304, 151] width 608 height 302
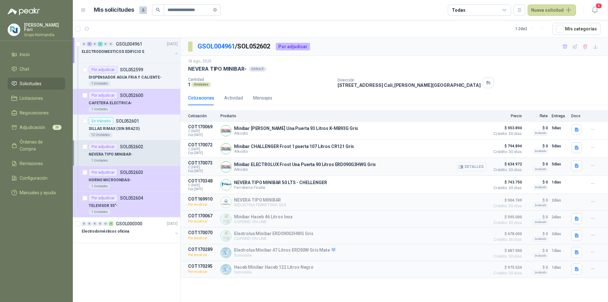
click at [476, 166] on button "Detalles" at bounding box center [472, 167] width 30 height 9
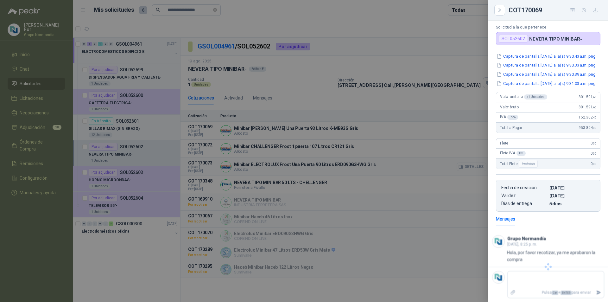
scroll to position [60, 0]
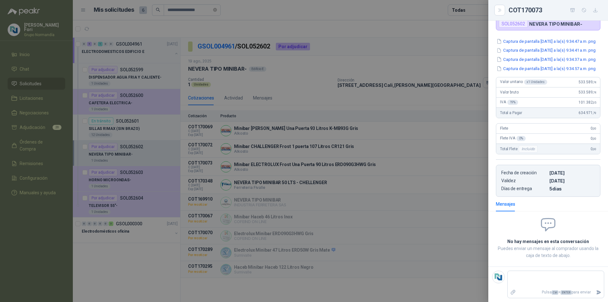
click at [374, 167] on div at bounding box center [304, 151] width 608 height 302
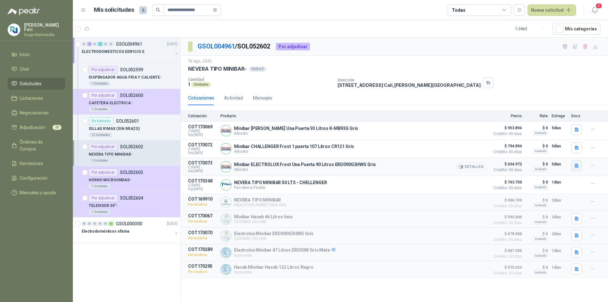
click at [577, 168] on icon "button" at bounding box center [577, 165] width 4 height 4
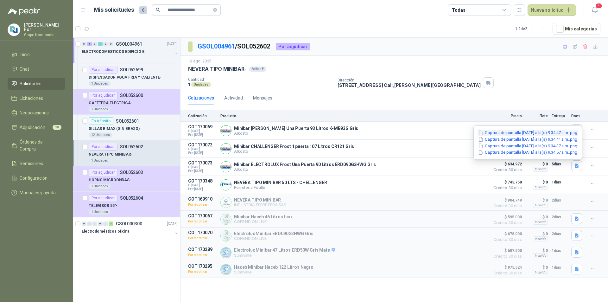
click at [544, 134] on button "Captura de pantalla 2025-08-20 a la(s) 9.34.47 a.m..png" at bounding box center [528, 133] width 100 height 7
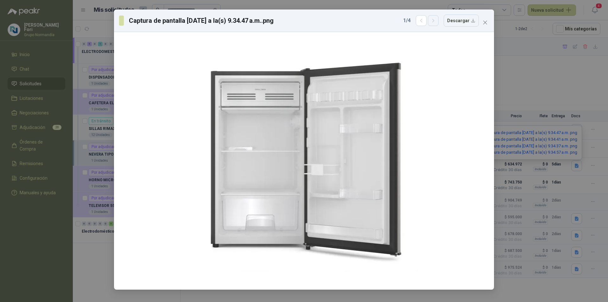
click at [436, 25] on button "button" at bounding box center [433, 20] width 11 height 11
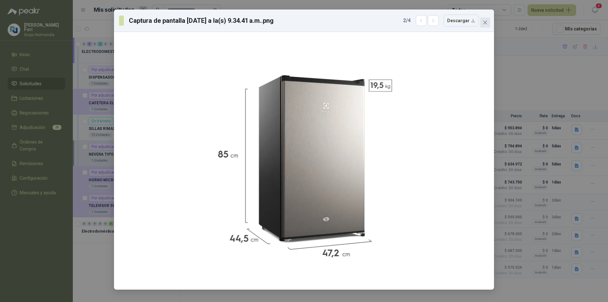
click at [488, 22] on span "Close" at bounding box center [485, 22] width 10 height 5
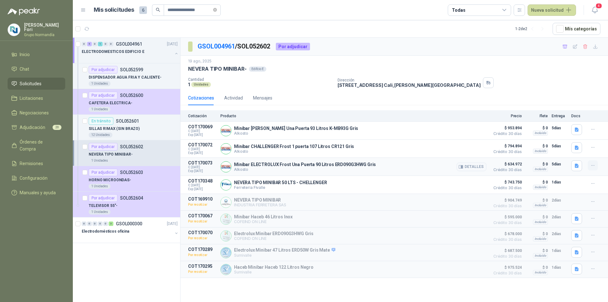
click at [596, 165] on icon "button" at bounding box center [593, 165] width 5 height 5
click at [572, 141] on button "Añadir" at bounding box center [580, 141] width 51 height 10
click at [478, 169] on button "Detalles" at bounding box center [472, 167] width 30 height 9
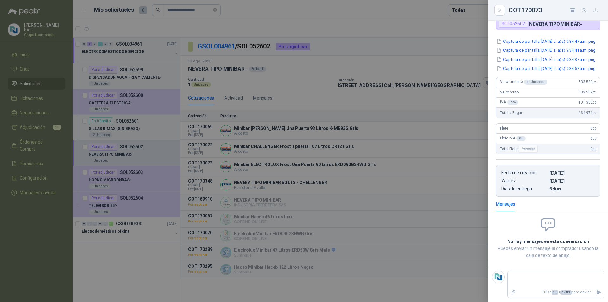
scroll to position [0, 0]
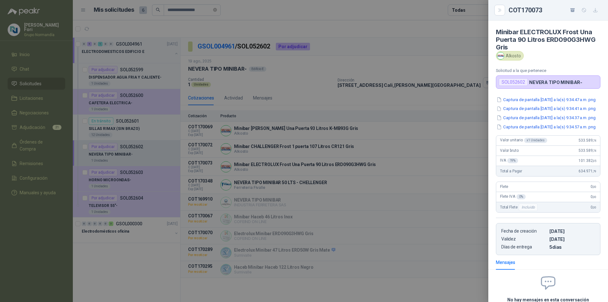
click at [314, 144] on div at bounding box center [304, 151] width 608 height 302
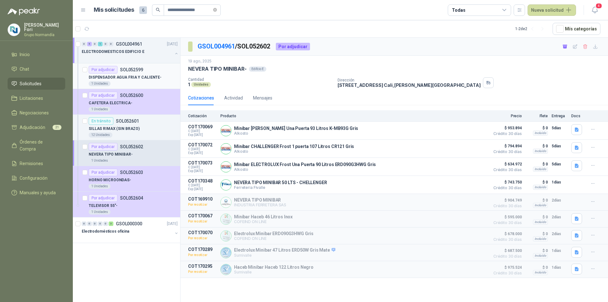
click at [139, 80] on p "DISPENSADOR AGUA FRIA Y CALIENTE-" at bounding box center [125, 77] width 73 height 6
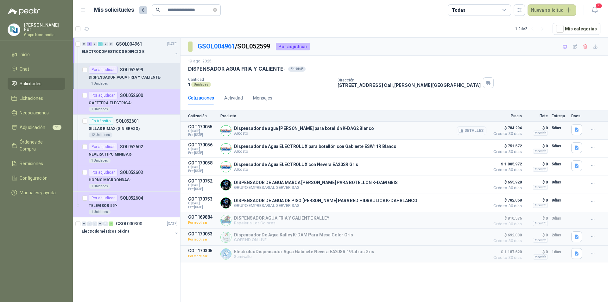
click at [470, 130] on button "Detalles" at bounding box center [472, 130] width 30 height 9
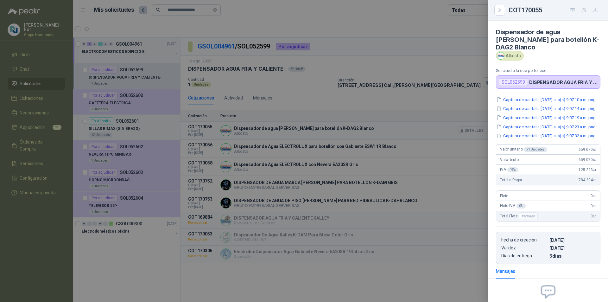
scroll to position [74, 0]
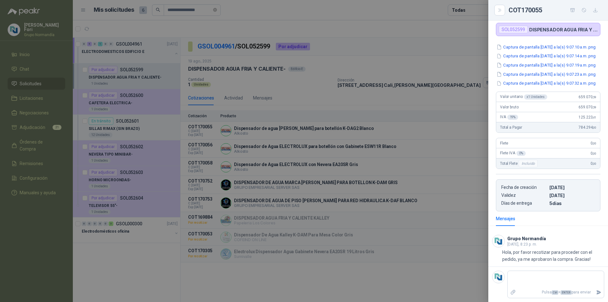
click at [468, 95] on div at bounding box center [304, 151] width 608 height 302
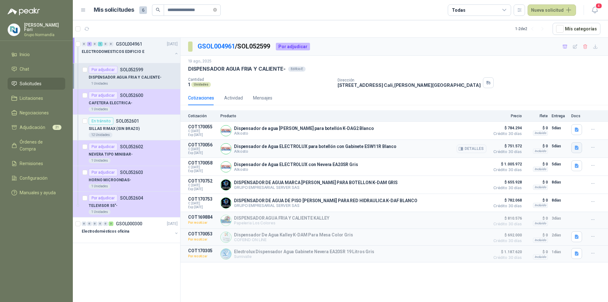
click at [575, 150] on icon "button" at bounding box center [576, 147] width 5 height 5
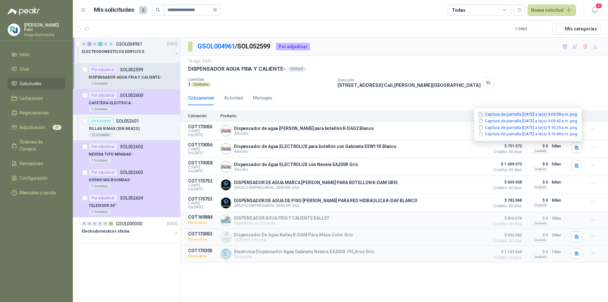
click at [558, 116] on button "Captura de pantalla 2025-08-20 a la(s) 9.09.38 a.m..png" at bounding box center [528, 114] width 100 height 7
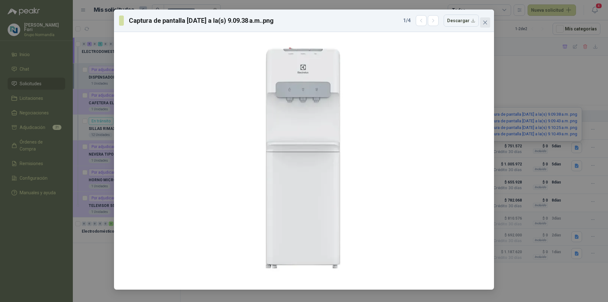
click at [489, 22] on span "Close" at bounding box center [485, 22] width 10 height 5
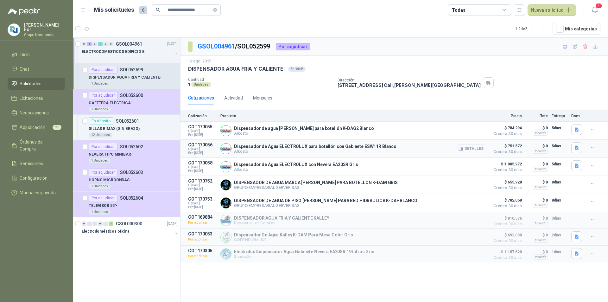
click at [474, 147] on button "Detalles" at bounding box center [472, 148] width 30 height 9
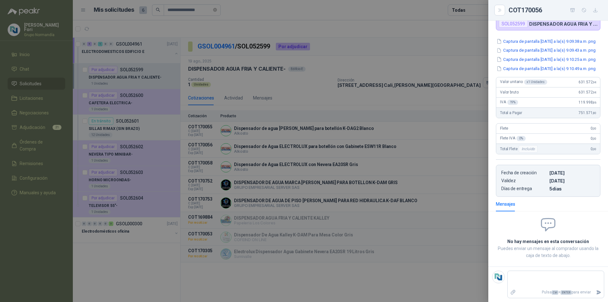
click at [459, 92] on div at bounding box center [304, 151] width 608 height 302
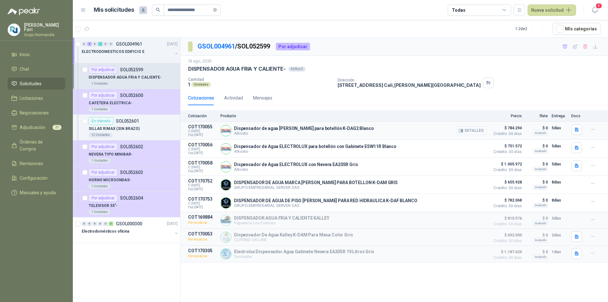
click at [475, 133] on button "Detalles" at bounding box center [472, 130] width 30 height 9
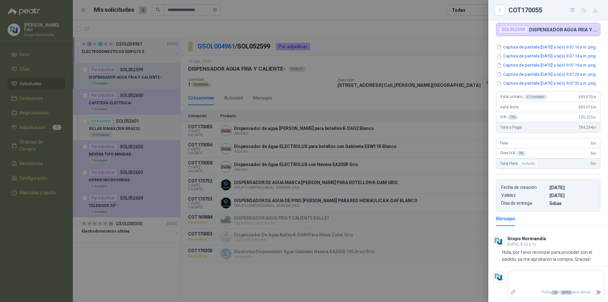
click at [534, 53] on button "Captura de pantalla 2025-08-20 a la(s) 9.07.14 a.m..png" at bounding box center [546, 56] width 100 height 7
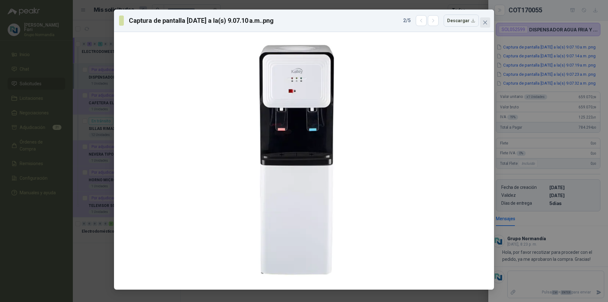
click at [485, 24] on icon "close" at bounding box center [485, 22] width 5 height 5
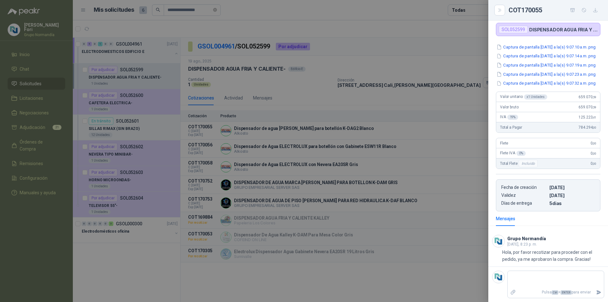
click at [482, 67] on div at bounding box center [304, 151] width 608 height 302
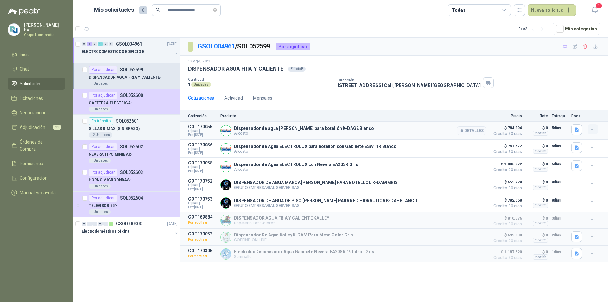
click at [594, 130] on icon "button" at bounding box center [593, 129] width 5 height 5
click at [475, 131] on button "Detalles" at bounding box center [472, 130] width 30 height 9
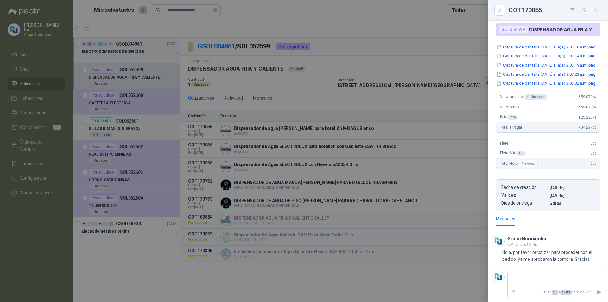
click at [342, 300] on div at bounding box center [304, 151] width 608 height 302
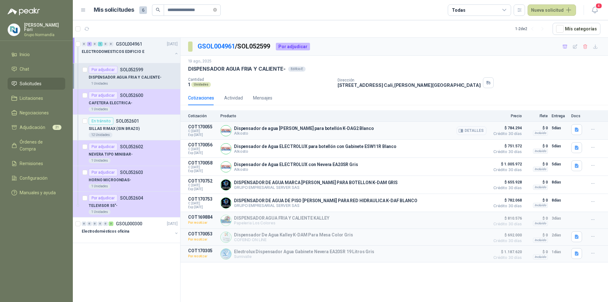
click at [479, 132] on button "Detalles" at bounding box center [472, 130] width 30 height 9
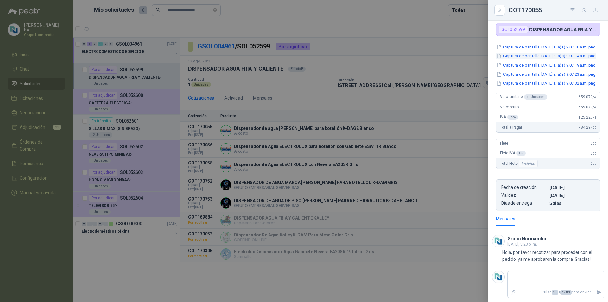
click at [538, 53] on button "Captura de pantalla 2025-08-20 a la(s) 9.07.14 a.m..png" at bounding box center [546, 56] width 100 height 7
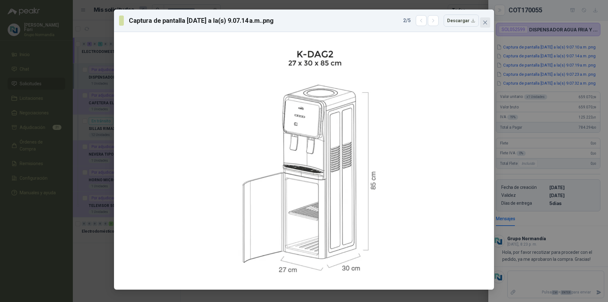
click at [488, 22] on span "Close" at bounding box center [485, 22] width 10 height 5
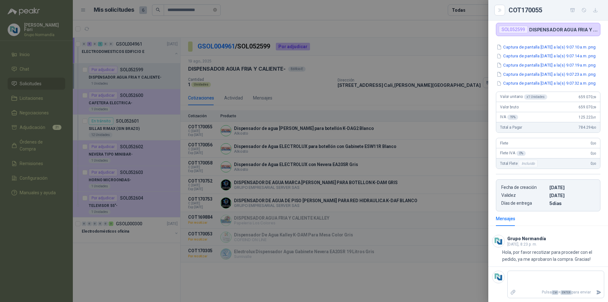
click at [452, 91] on div at bounding box center [304, 151] width 608 height 302
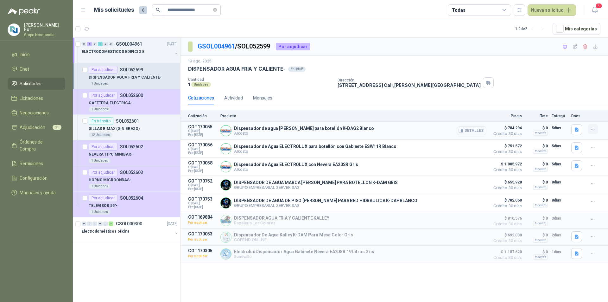
click at [593, 126] on button "button" at bounding box center [593, 129] width 10 height 10
click at [574, 102] on button "Añadir" at bounding box center [580, 104] width 51 height 10
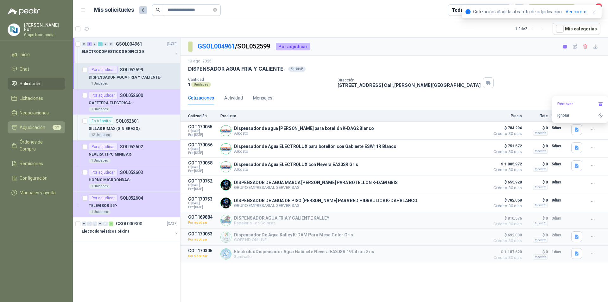
click at [29, 126] on span "Adjudicación" at bounding box center [33, 127] width 26 height 7
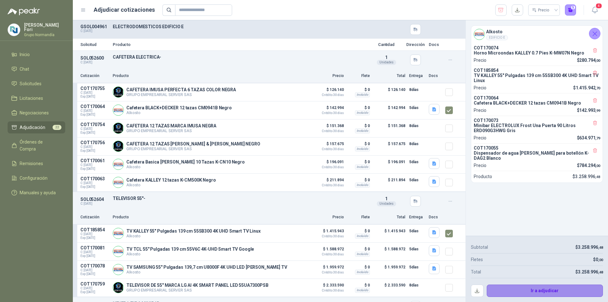
click at [516, 289] on button "Ir a adjudicar" at bounding box center [545, 290] width 117 height 13
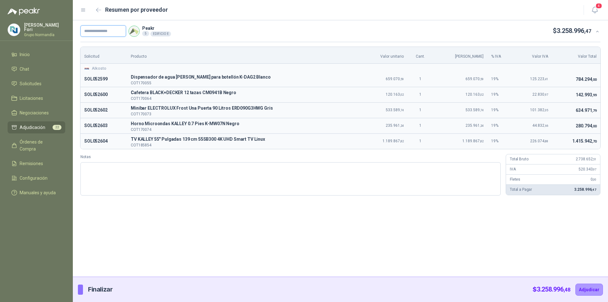
click at [95, 33] on input "text" at bounding box center [103, 30] width 46 height 11
type input "********"
click at [283, 184] on textarea "Notas" at bounding box center [290, 178] width 420 height 33
type textarea "*"
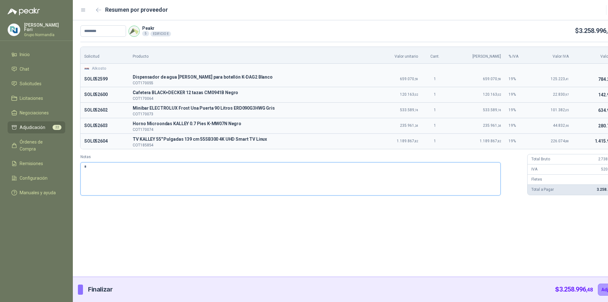
type textarea "**"
type textarea "***"
type textarea "*****"
type textarea "******"
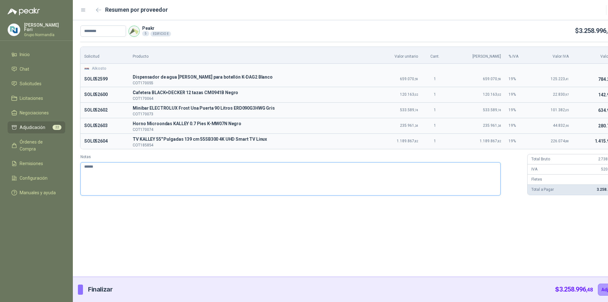
type textarea "*******"
type textarea "********"
type textarea "*********"
type textarea "**********"
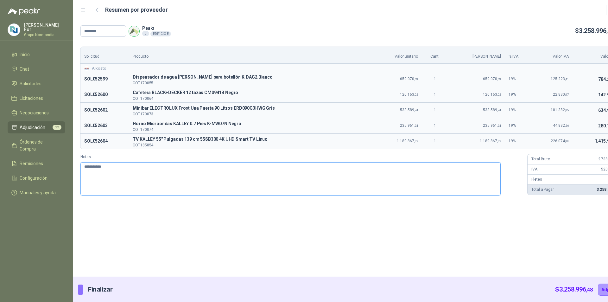
type textarea "**********"
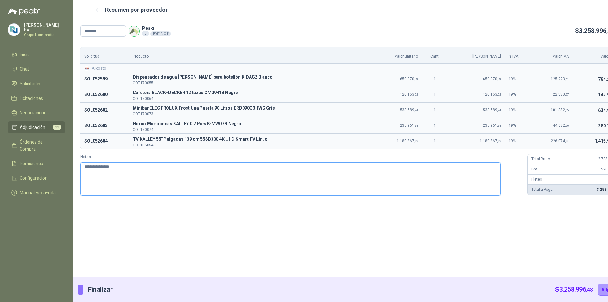
type textarea "**********"
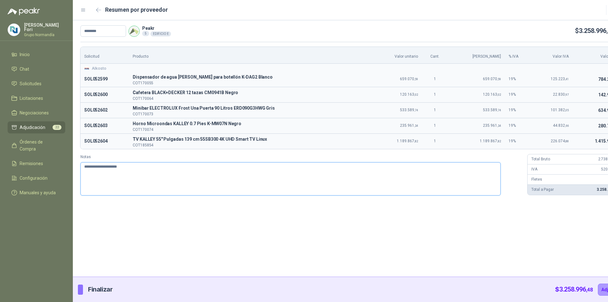
type textarea "**********"
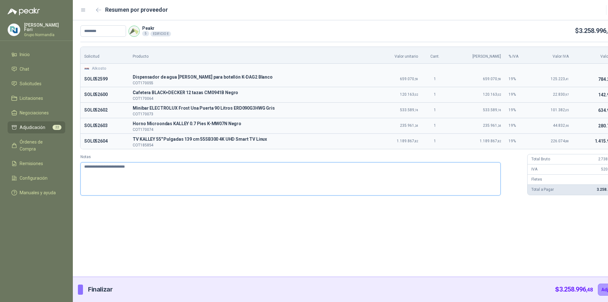
type textarea "**********"
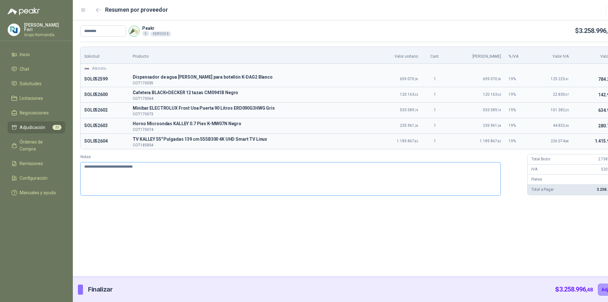
type textarea "**********"
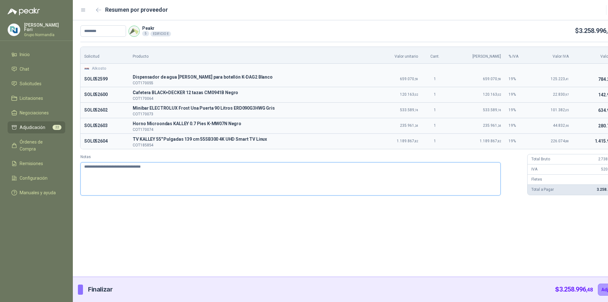
type textarea "**********"
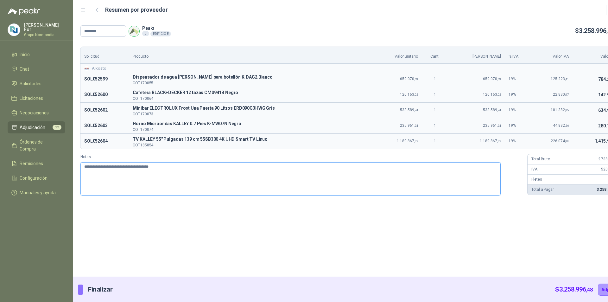
type textarea "**********"
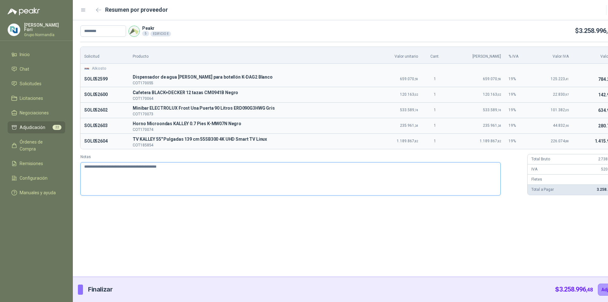
type textarea "**********"
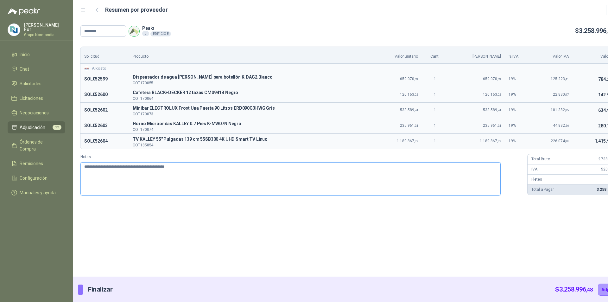
type textarea "**********"
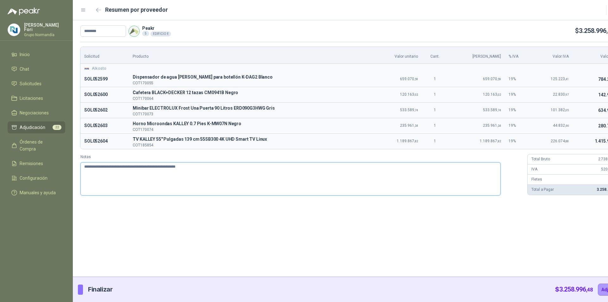
type textarea "**********"
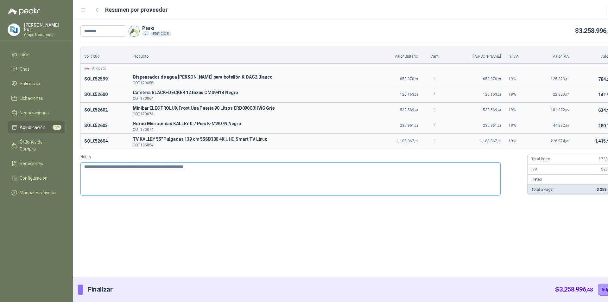
type textarea "**********"
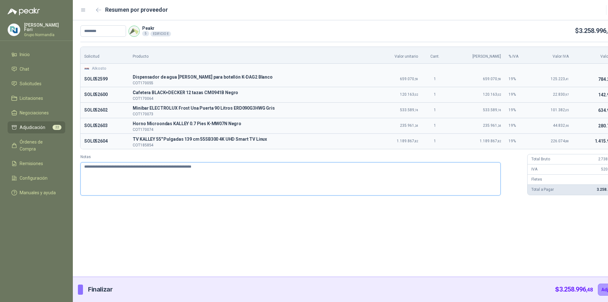
type textarea "**********"
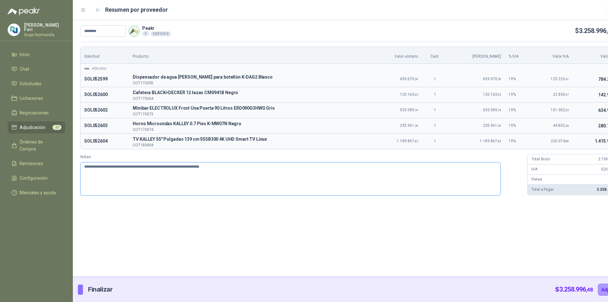
type textarea "**********"
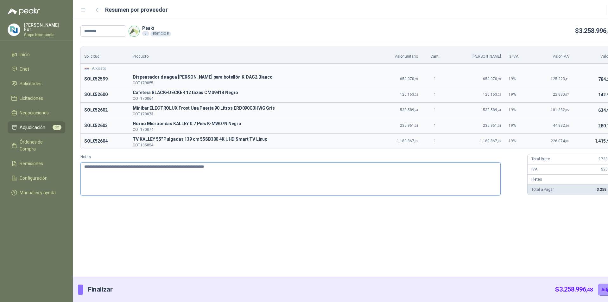
type textarea "**********"
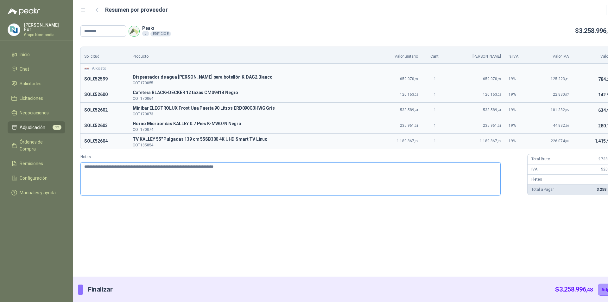
type textarea "**********"
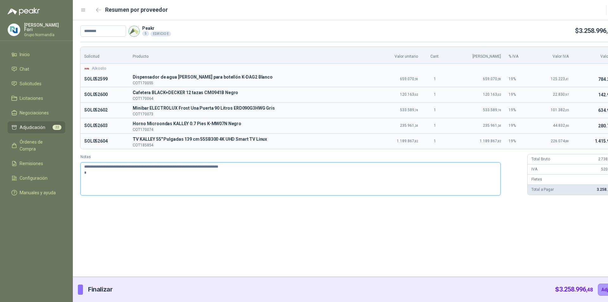
type textarea "**********"
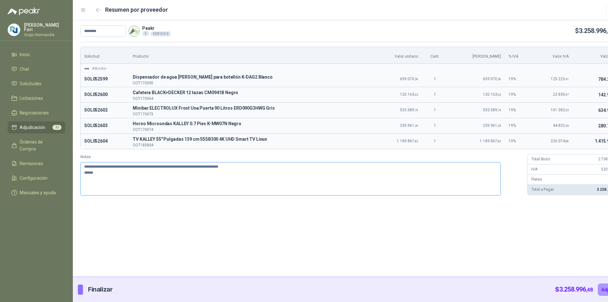
type textarea "**********"
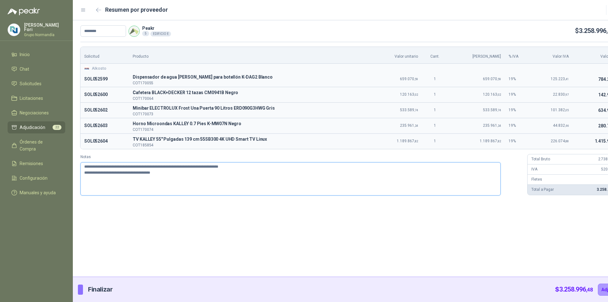
paste textarea "**********"
click at [598, 285] on button "Adjudicar" at bounding box center [612, 290] width 28 height 12
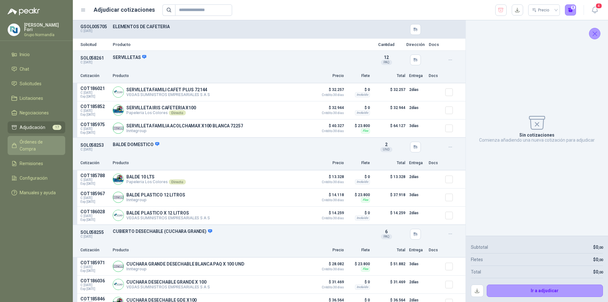
click at [28, 140] on span "Órdenes de Compra" at bounding box center [40, 145] width 40 height 14
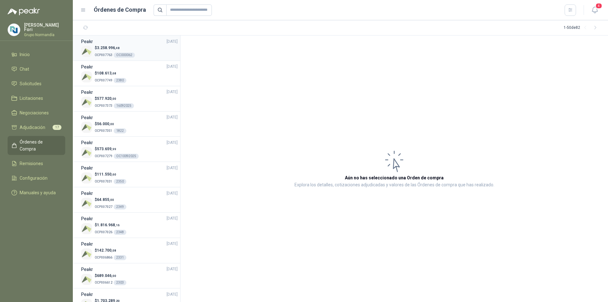
click at [133, 46] on div "$ 3.258.996 ,48 OCP007763 OC000062" at bounding box center [129, 51] width 97 height 13
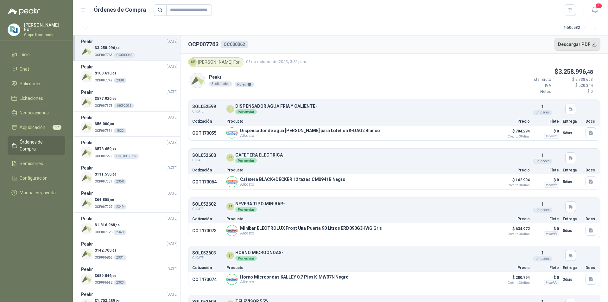
click at [594, 46] on button "Descargar PDF" at bounding box center [578, 44] width 46 height 13
click at [24, 51] on span "Inicio" at bounding box center [25, 54] width 10 height 7
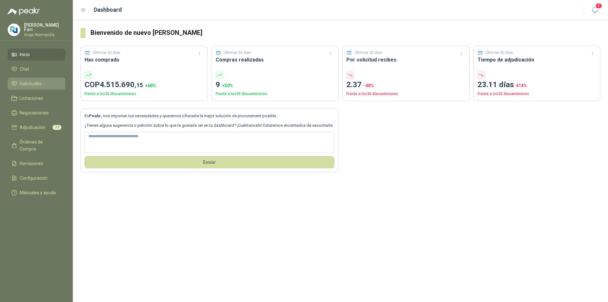
click at [48, 86] on link "Solicitudes" at bounding box center [37, 84] width 58 height 12
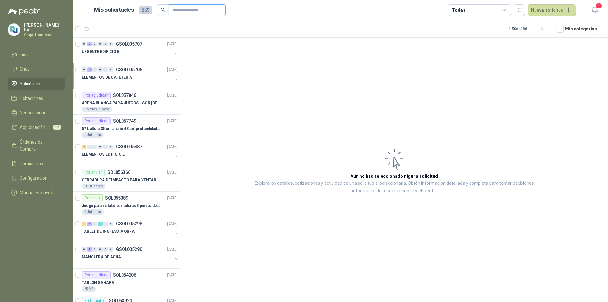
click at [180, 10] on input "text" at bounding box center [195, 10] width 44 height 11
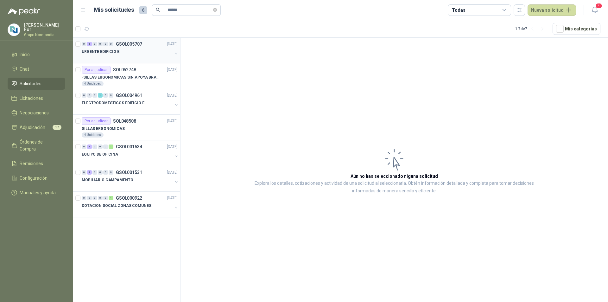
click at [151, 51] on div "URGENTE EDIFICIO E" at bounding box center [127, 52] width 91 height 8
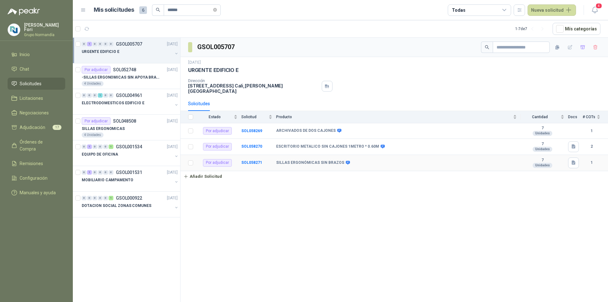
click at [294, 160] on b "SILLAS ERGONÓMICAS SIN BRAZOS" at bounding box center [310, 162] width 68 height 5
click at [250, 160] on b "SOL058271" at bounding box center [251, 162] width 21 height 4
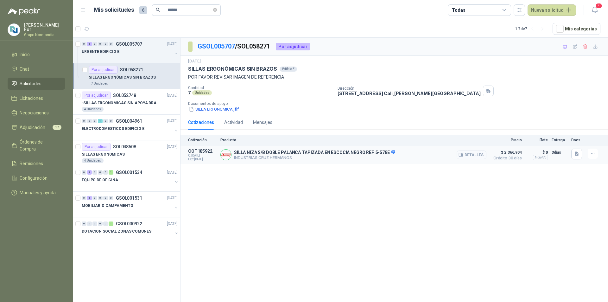
click at [475, 156] on button "Detalles" at bounding box center [472, 154] width 30 height 9
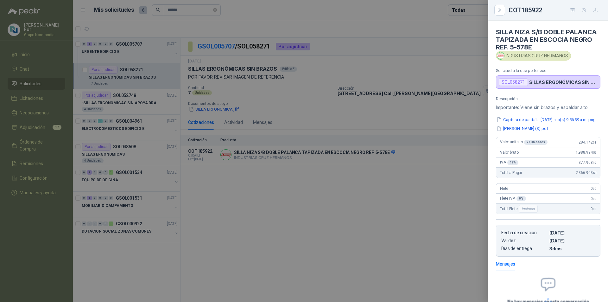
scroll to position [62, 0]
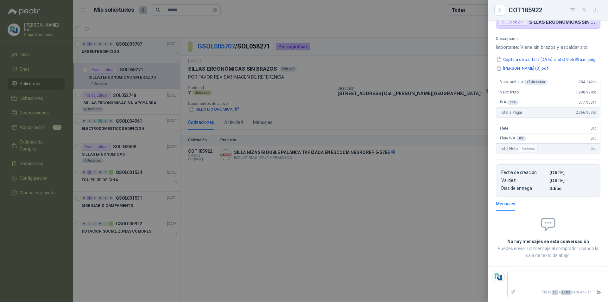
click at [531, 57] on button "Captura de pantalla [DATE] a la(s) 9.56.39 a.m..png" at bounding box center [546, 59] width 100 height 7
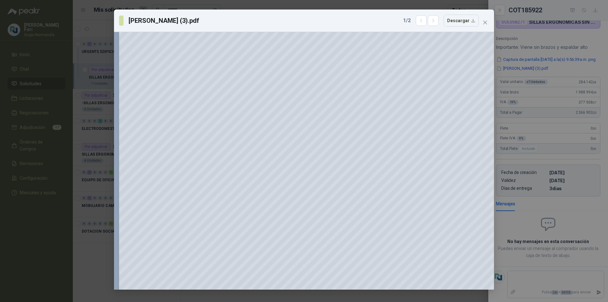
scroll to position [317, 0]
click at [487, 22] on icon "close" at bounding box center [485, 22] width 5 height 5
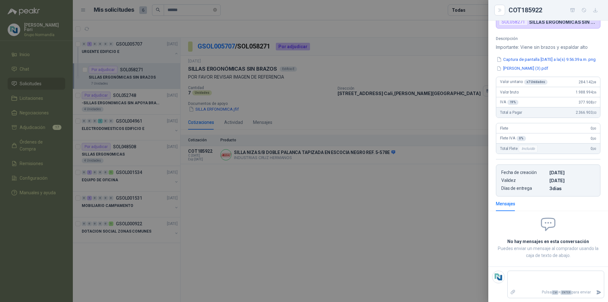
scroll to position [0, 0]
click at [519, 72] on button "[PERSON_NAME] (3).pdf" at bounding box center [522, 68] width 53 height 7
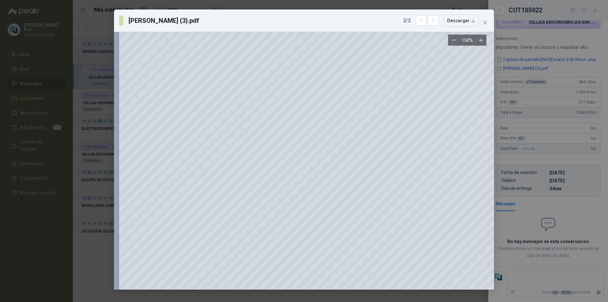
scroll to position [380, 0]
click at [424, 20] on icon "button" at bounding box center [421, 20] width 5 height 5
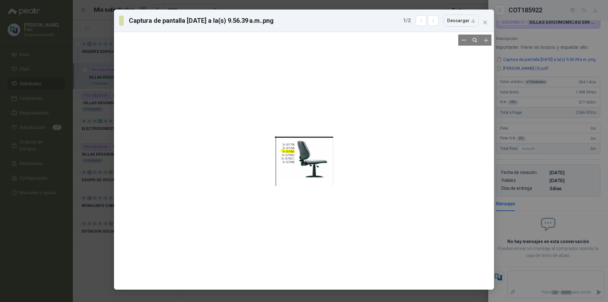
click at [303, 157] on div at bounding box center [304, 161] width 58 height 252
click at [484, 24] on icon "close" at bounding box center [485, 23] width 4 height 4
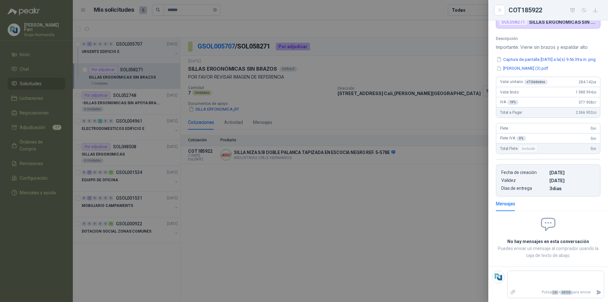
scroll to position [65, 0]
click at [511, 267] on footer "Pulsa Ctrl + ENTER para enviar" at bounding box center [549, 283] width 120 height 35
click at [512, 270] on footer "Pulsa Ctrl + ENTER para enviar" at bounding box center [549, 283] width 120 height 35
click at [514, 281] on textarea at bounding box center [556, 279] width 96 height 15
click at [596, 292] on icon "Enviar" at bounding box center [598, 292] width 5 height 5
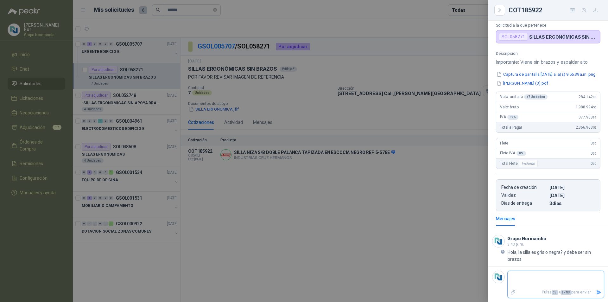
scroll to position [50, 0]
click at [358, 224] on div at bounding box center [304, 151] width 608 height 302
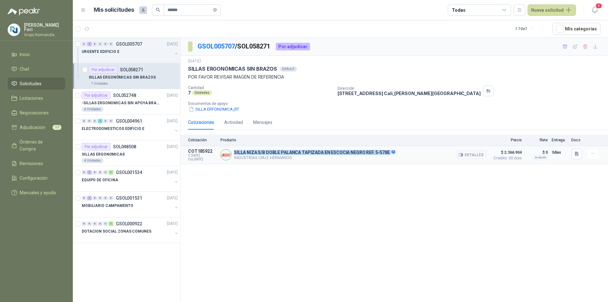
drag, startPoint x: 235, startPoint y: 152, endPoint x: 388, endPoint y: 152, distance: 153.0
click at [388, 152] on p "SILLA NIZA S/B DOBLE PALANCA TAPIZADA EN ESCOCIA NEGRO REF. 5-578E" at bounding box center [314, 153] width 161 height 6
copy p "SILLA NIZA S/B DOBLE PALANCA TAPIZADA EN ESCOCIA NEGRO REF. 5-578E"
click at [132, 108] on div "4 Unidades" at bounding box center [130, 109] width 96 height 5
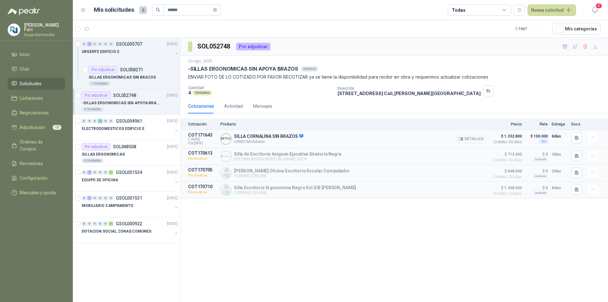
click at [483, 137] on button "Detalles" at bounding box center [472, 139] width 30 height 9
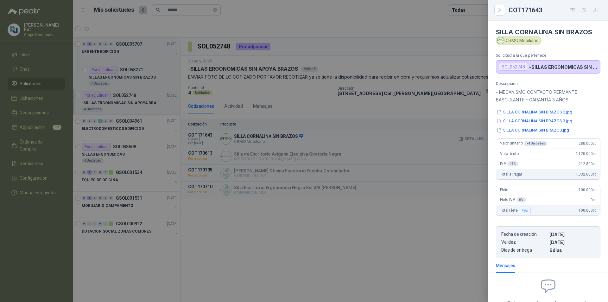
scroll to position [58, 0]
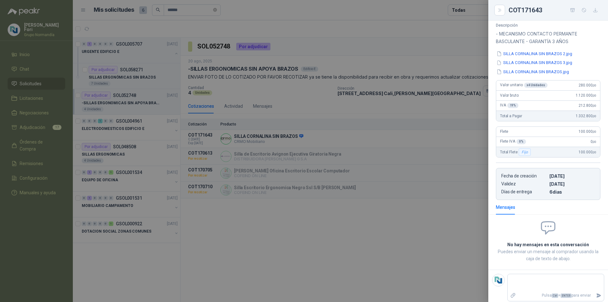
click at [416, 140] on div at bounding box center [304, 151] width 608 height 302
